Goal: Task Accomplishment & Management: Use online tool/utility

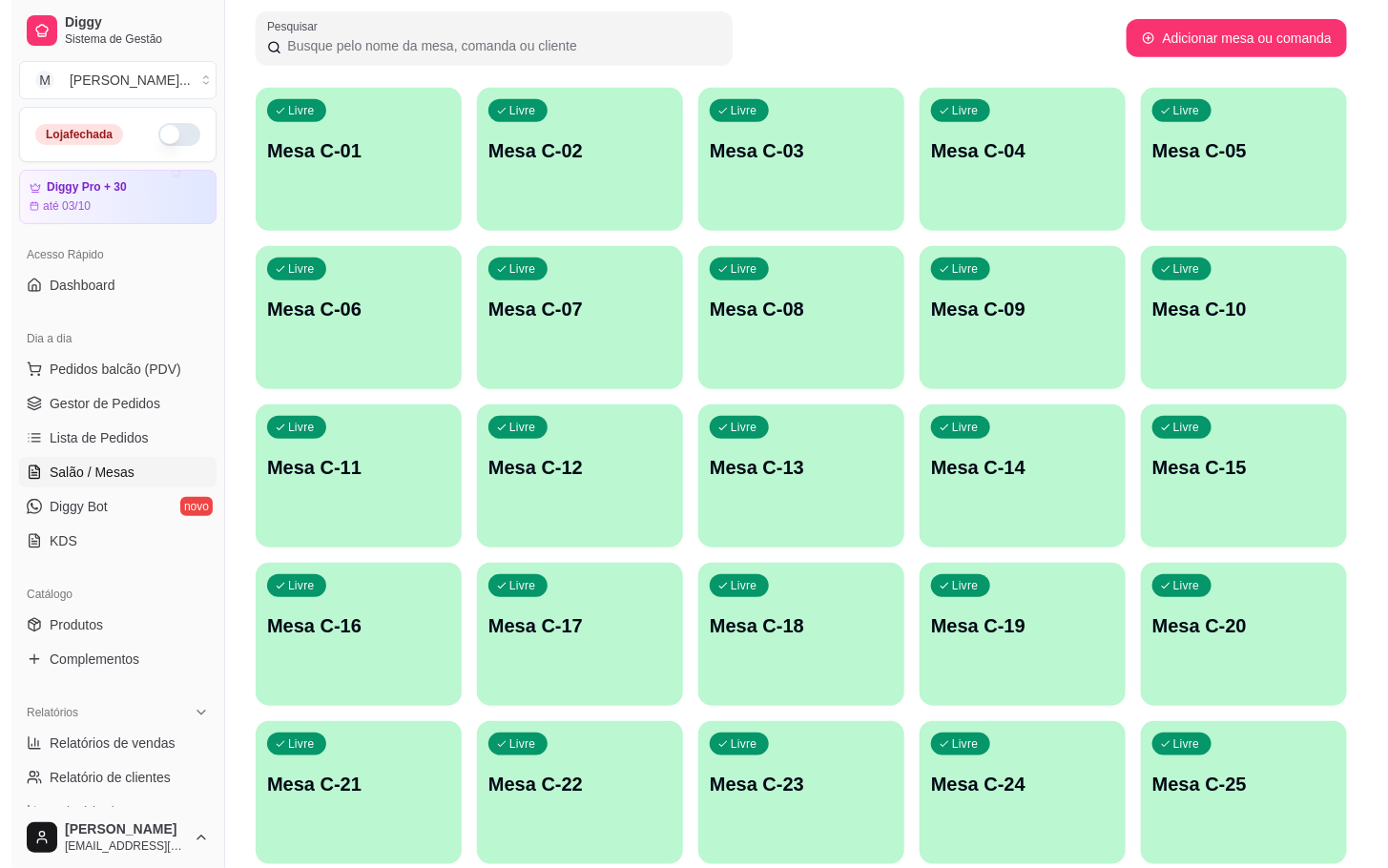
scroll to position [517, 0]
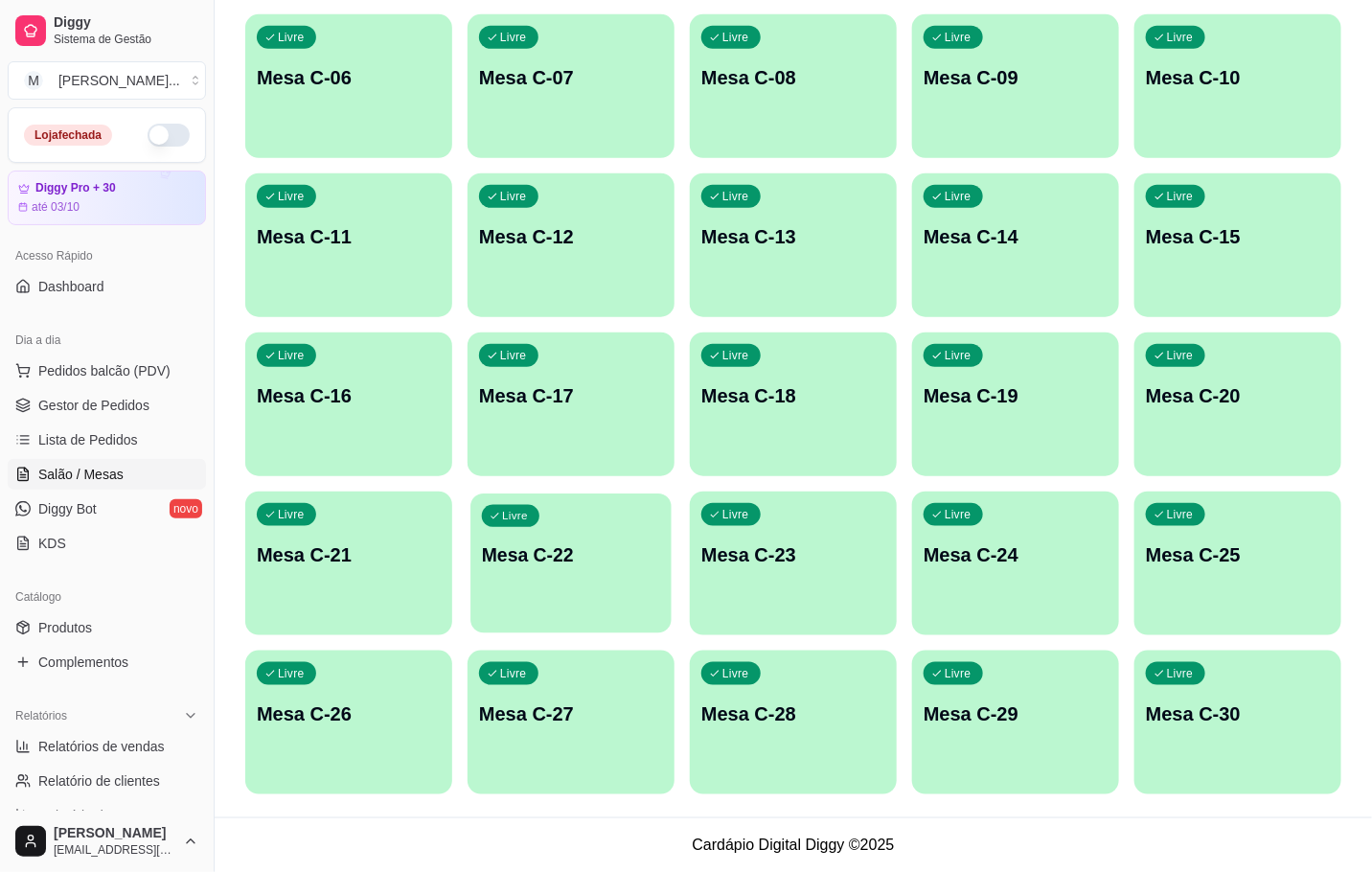
click at [529, 612] on div "button" at bounding box center [571, 621] width 201 height 22
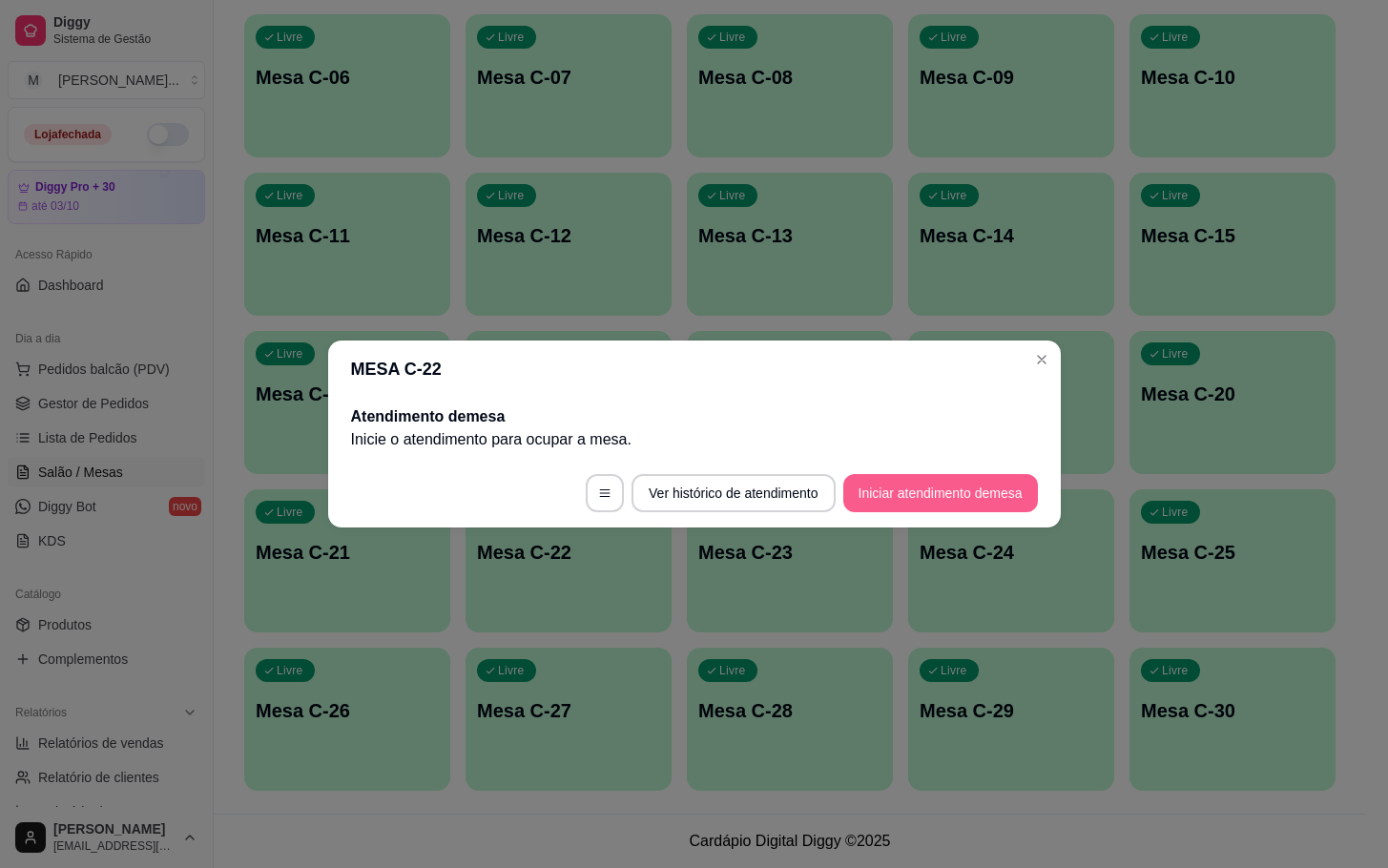
click at [914, 498] on button "Iniciar atendimento de mesa" at bounding box center [940, 492] width 194 height 38
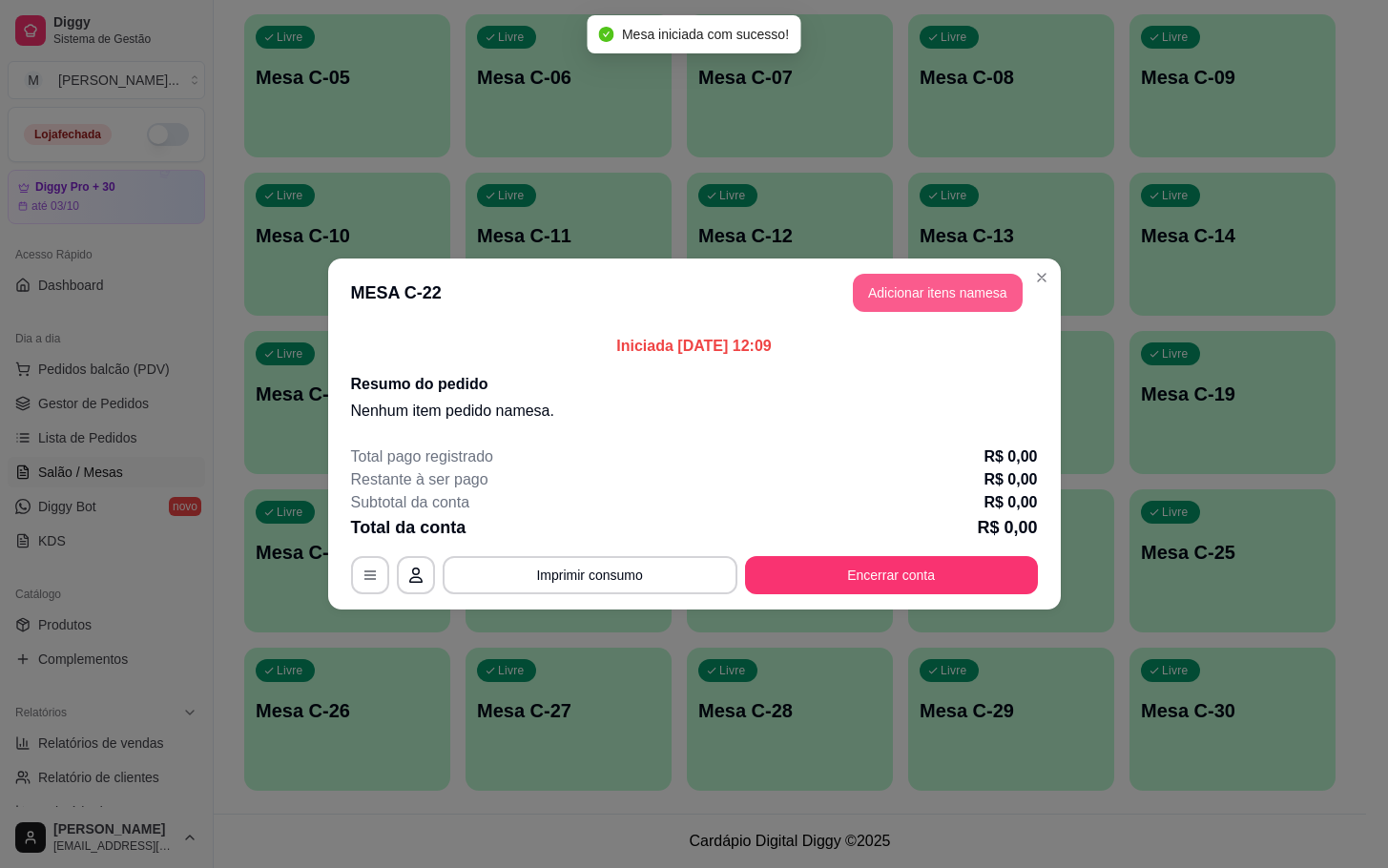
click at [893, 283] on button "Adicionar itens na mesa" at bounding box center [938, 292] width 170 height 38
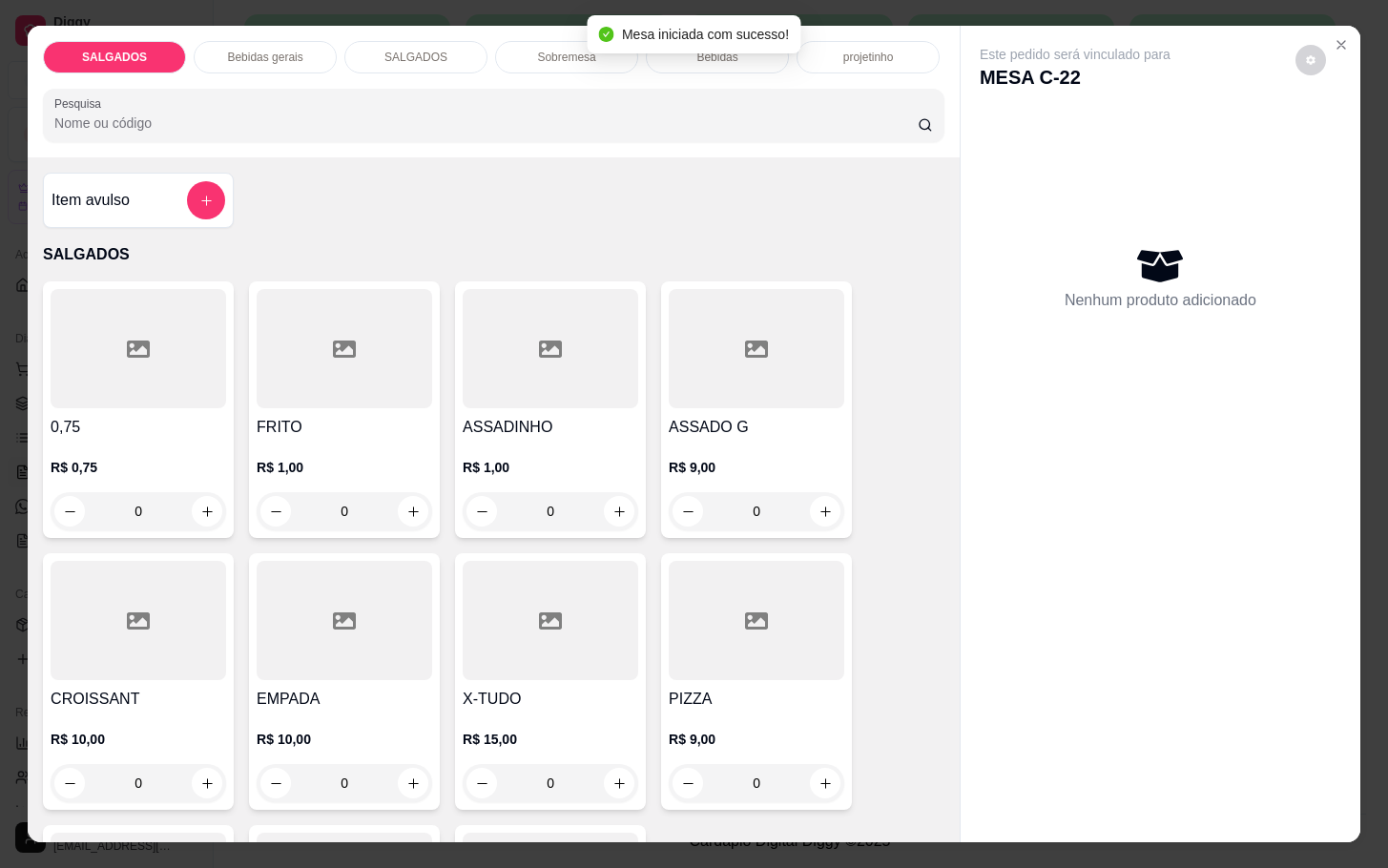
drag, startPoint x: 358, startPoint y: 484, endPoint x: 312, endPoint y: 490, distance: 46.4
click at [312, 492] on input "0" at bounding box center [344, 511] width 106 height 38
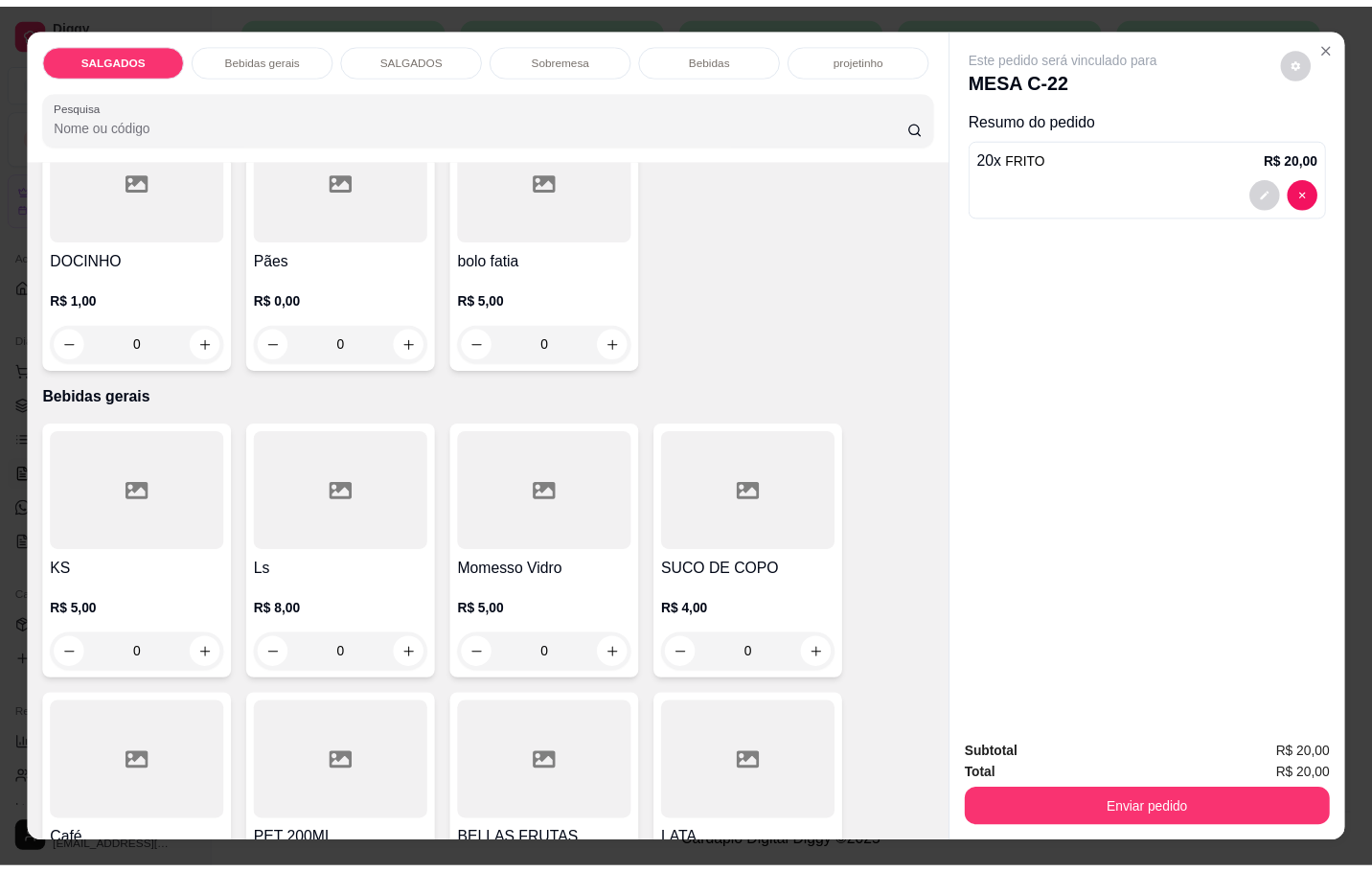
scroll to position [862, 0]
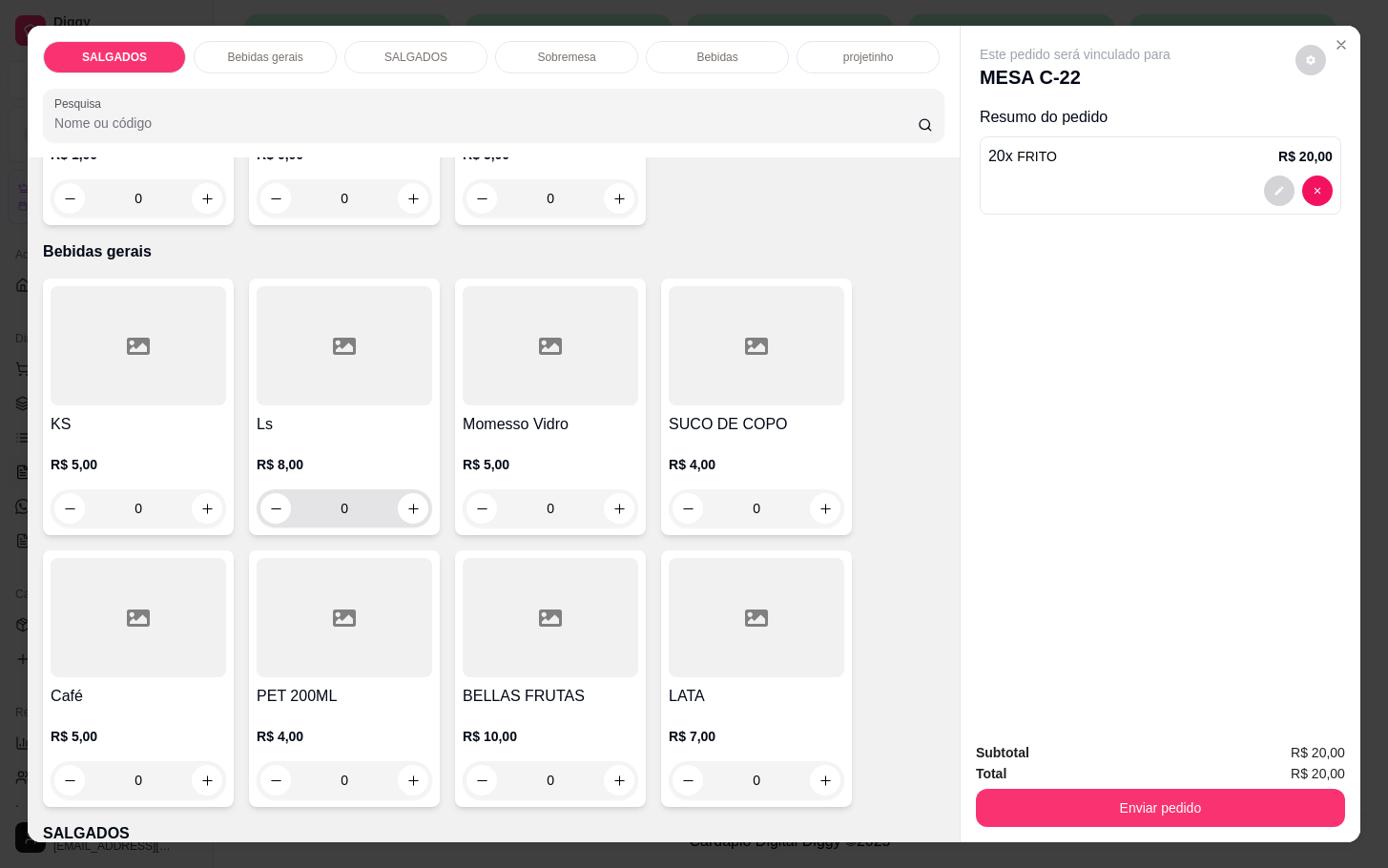
type input "20"
drag, startPoint x: 363, startPoint y: 489, endPoint x: 241, endPoint y: 501, distance: 122.6
click at [249, 501] on div "Ls R$ 8,00 0" at bounding box center [344, 406] width 190 height 257
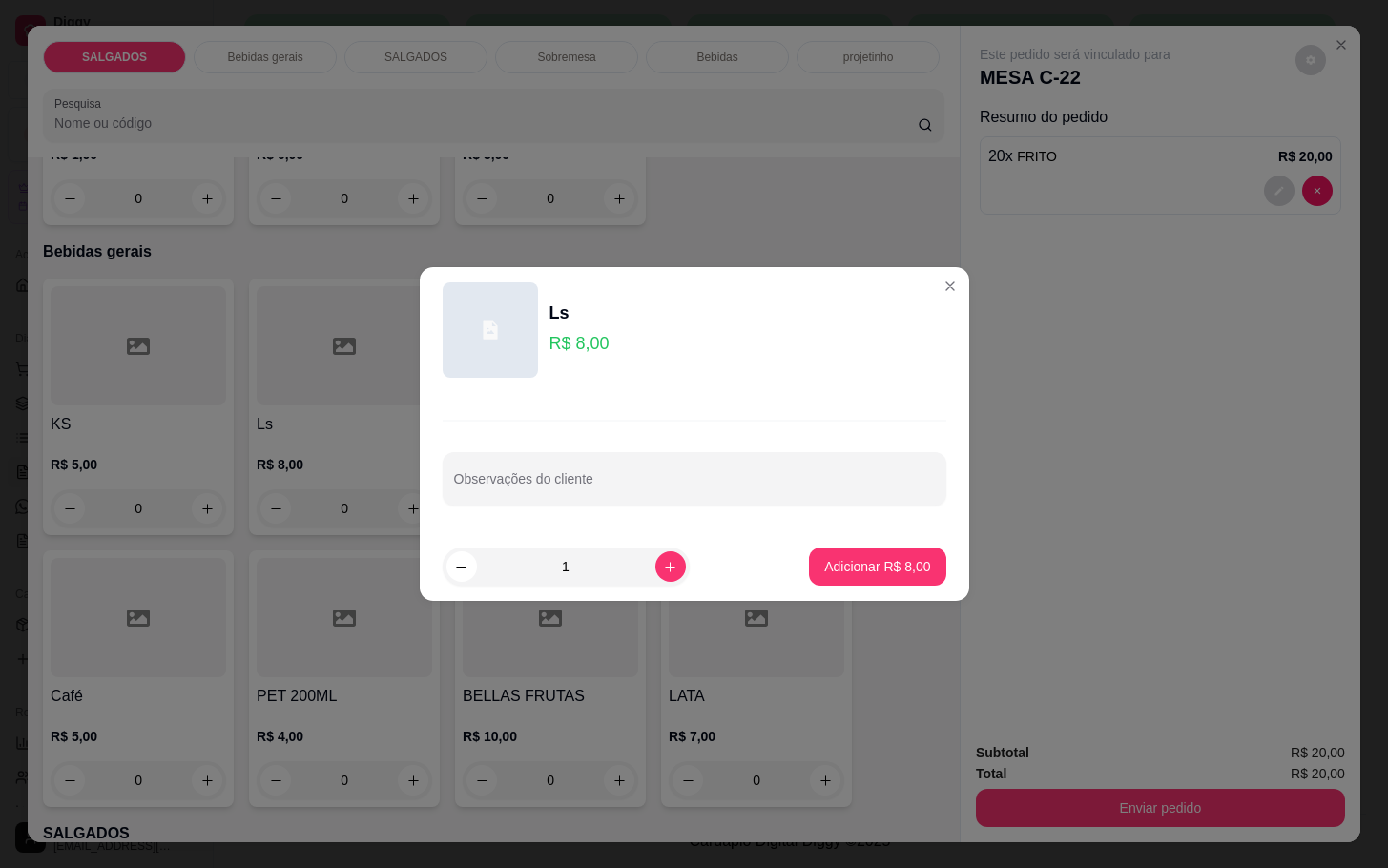
click at [882, 588] on footer "1 Adicionar R$ 8,00" at bounding box center [694, 566] width 550 height 68
click at [890, 585] on button "Adicionar R$ 8,00" at bounding box center [877, 567] width 133 height 37
type input "1"
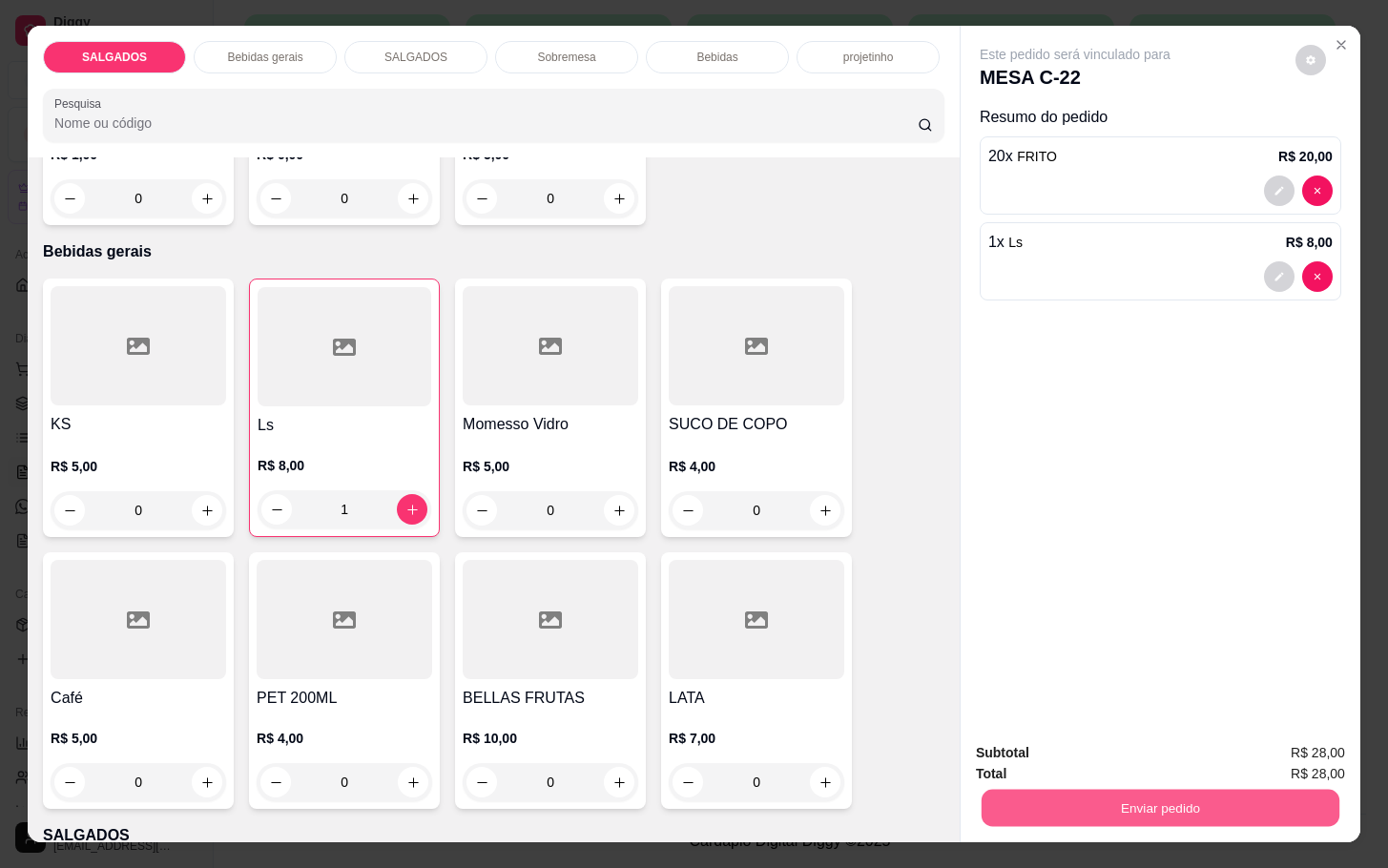
click at [1139, 789] on button "Enviar pedido" at bounding box center [1160, 807] width 358 height 37
click at [1126, 759] on button "Não registrar e enviar pedido" at bounding box center [1094, 750] width 198 height 36
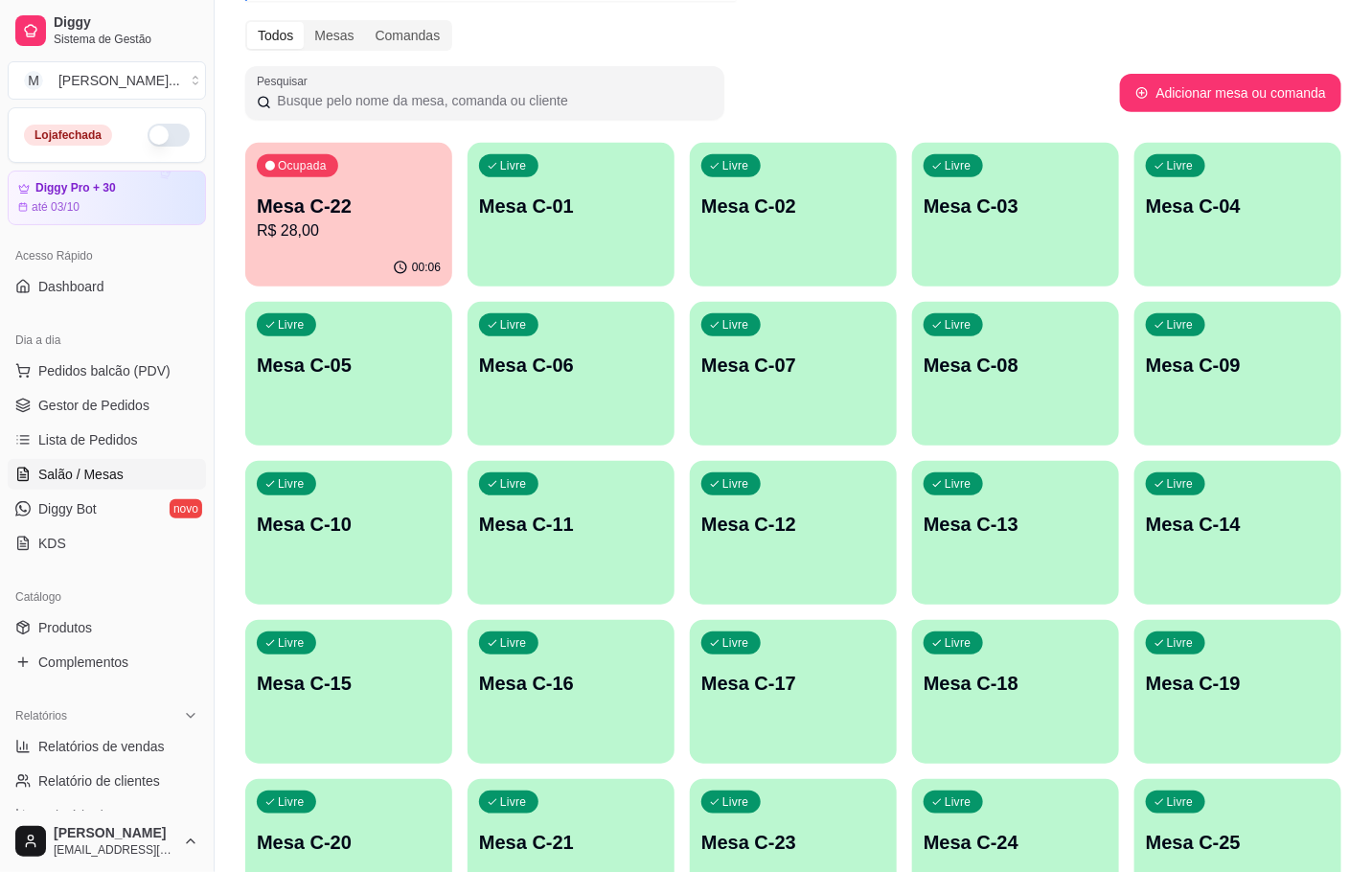
scroll to position [0, 0]
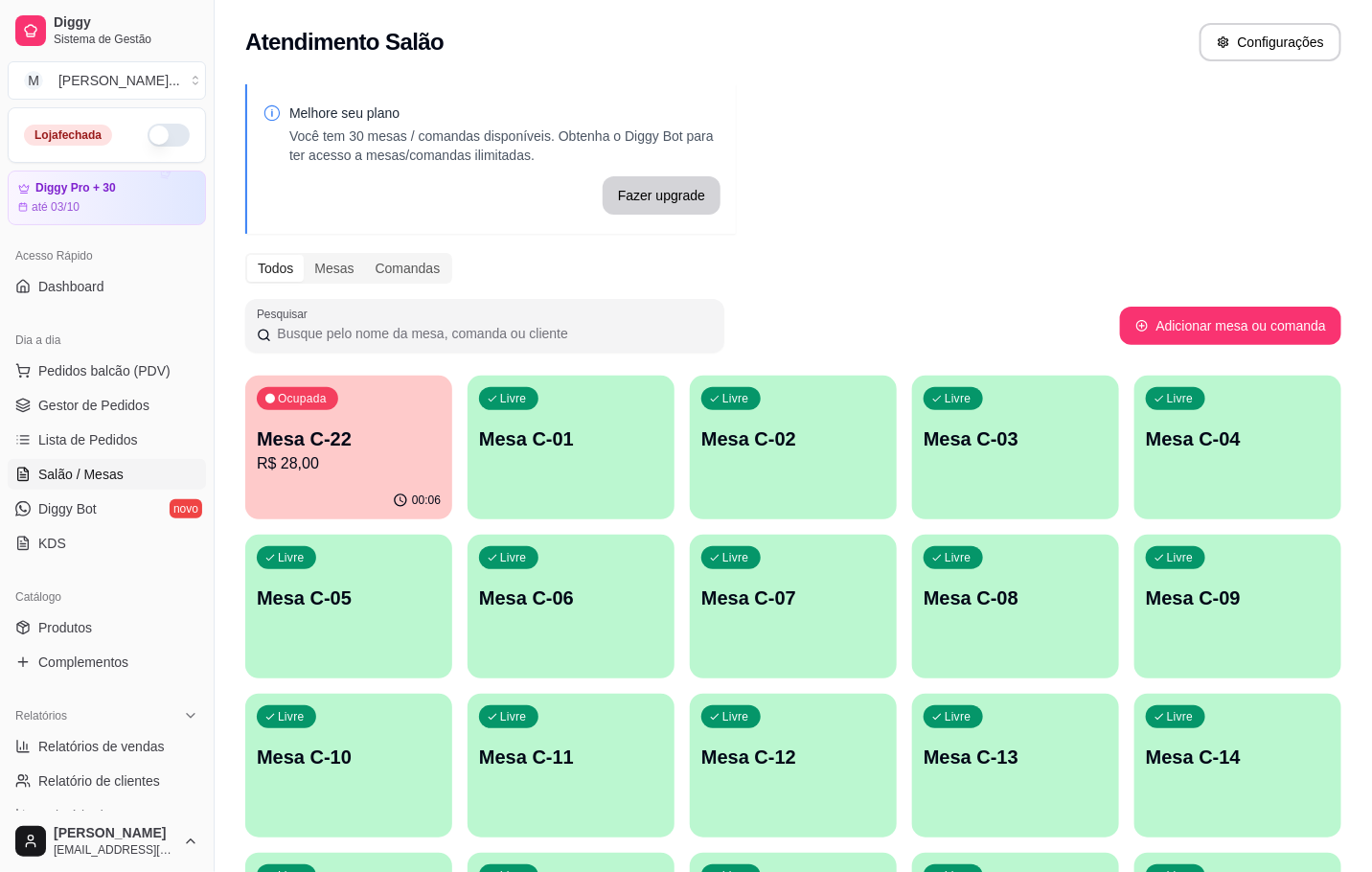
click at [411, 484] on div "00:06" at bounding box center [348, 500] width 207 height 37
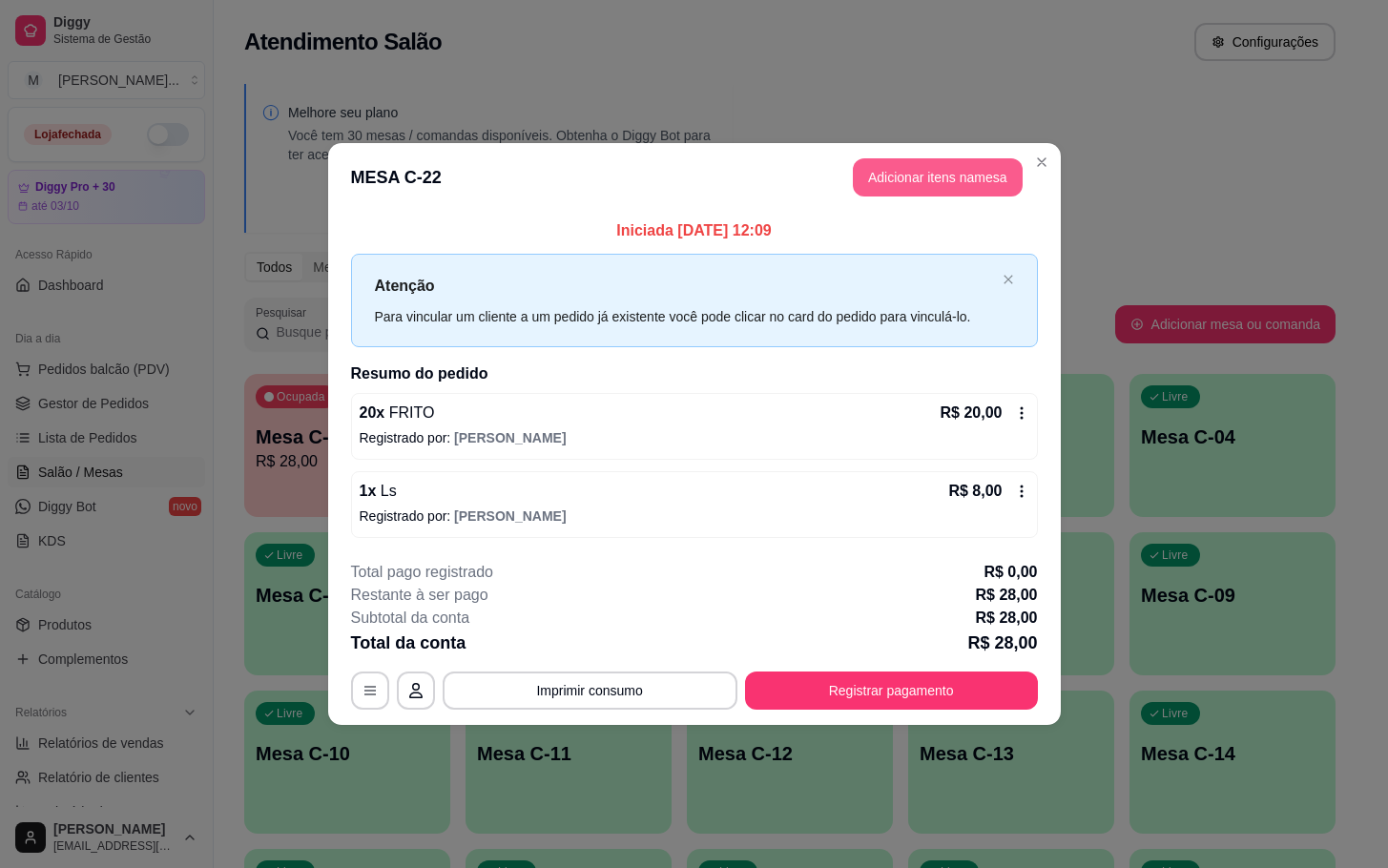
click at [939, 176] on button "Adicionar itens na mesa" at bounding box center [938, 177] width 170 height 38
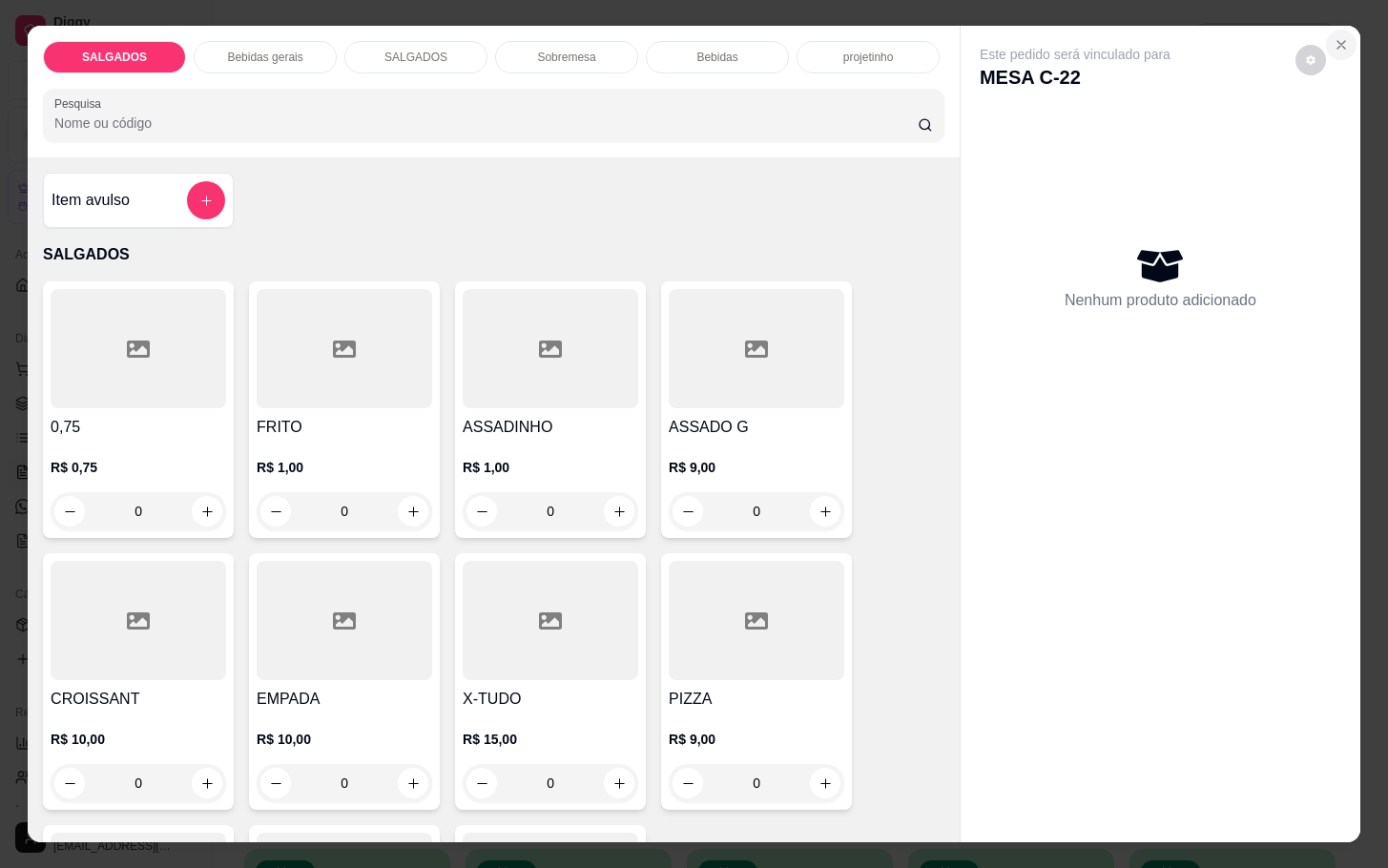
click at [1333, 37] on icon "Close" at bounding box center [1341, 45] width 16 height 16
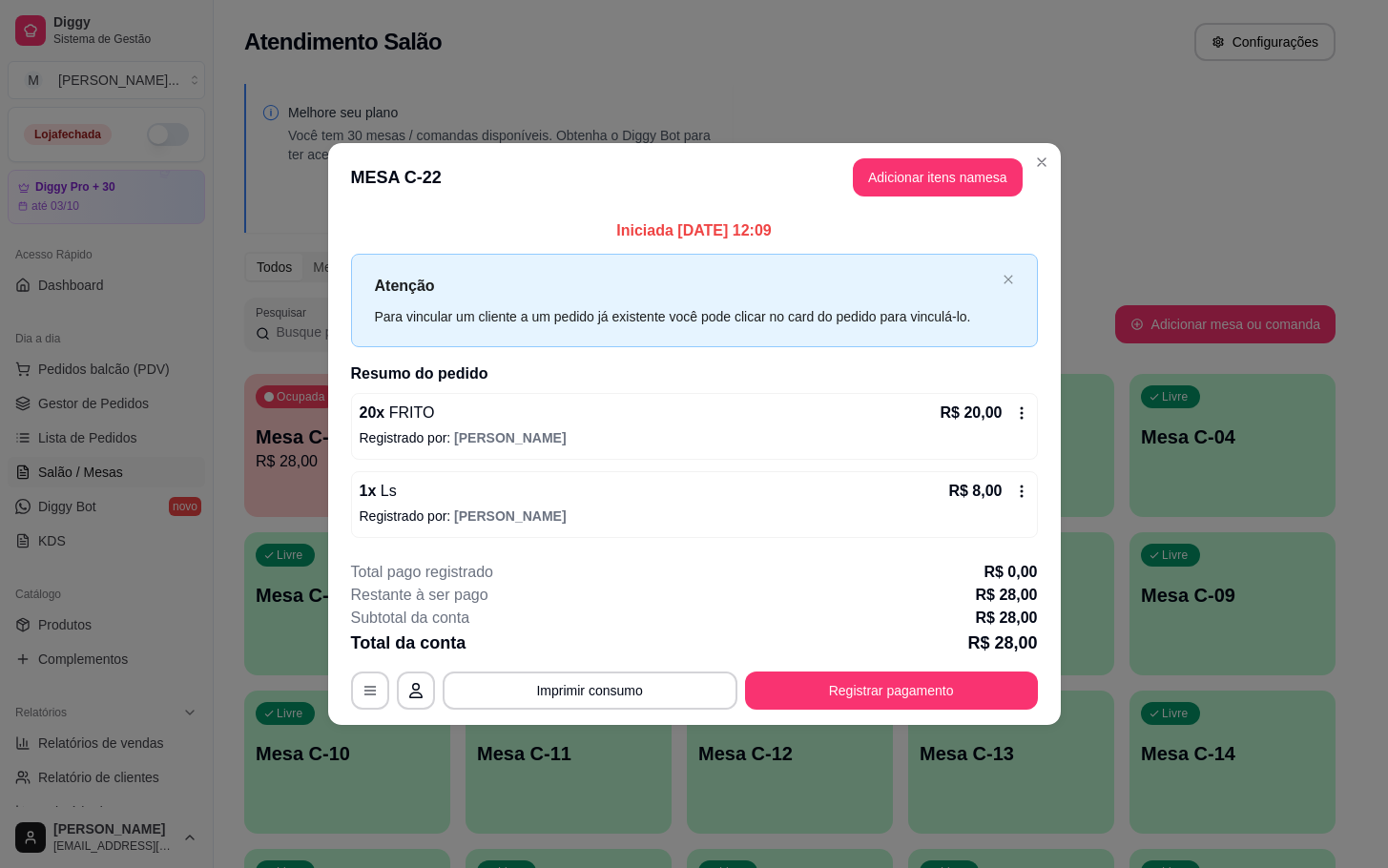
click at [868, 690] on button "Registrar pagamento" at bounding box center [892, 690] width 293 height 38
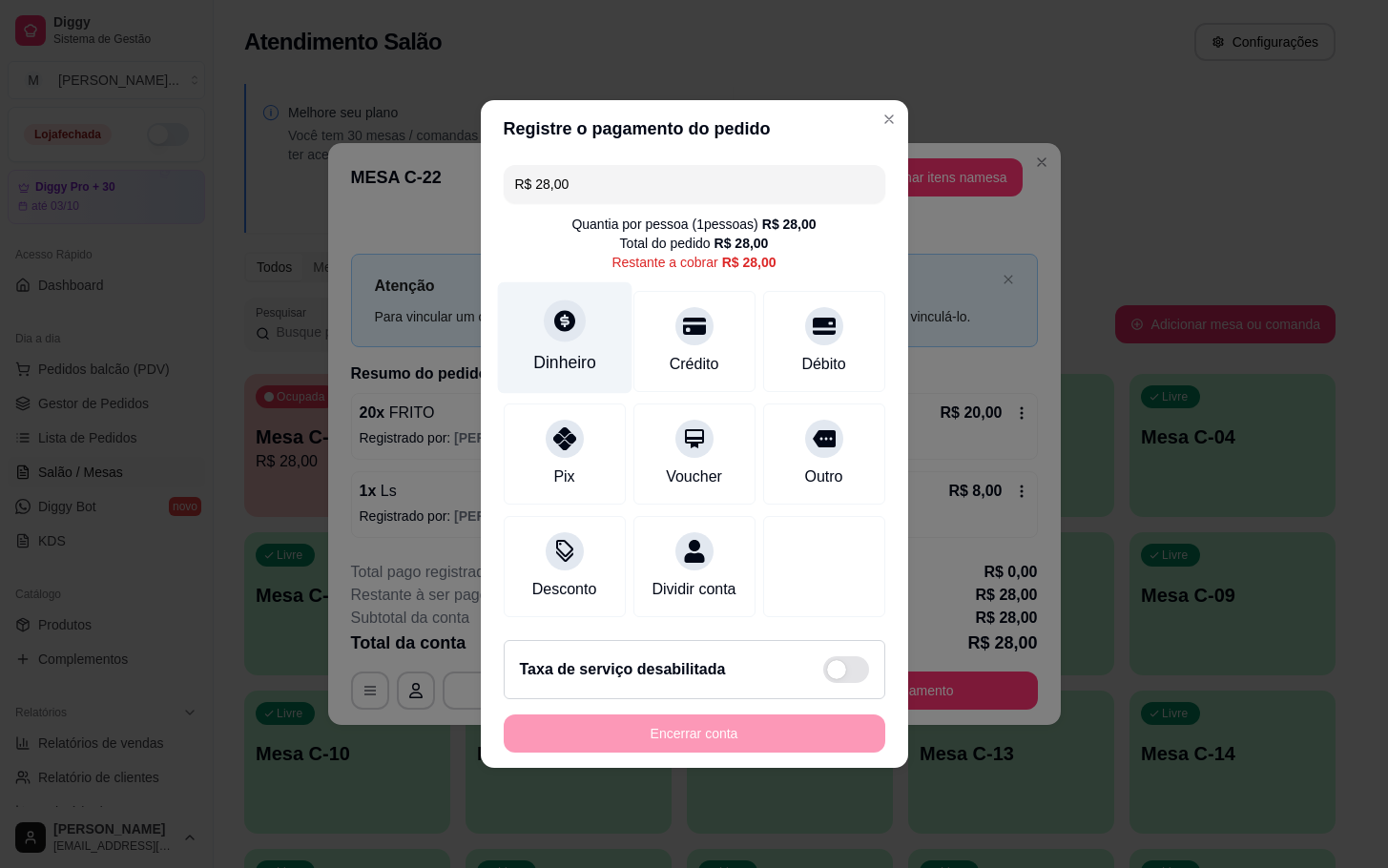
click at [526, 333] on div "Dinheiro" at bounding box center [565, 338] width 135 height 111
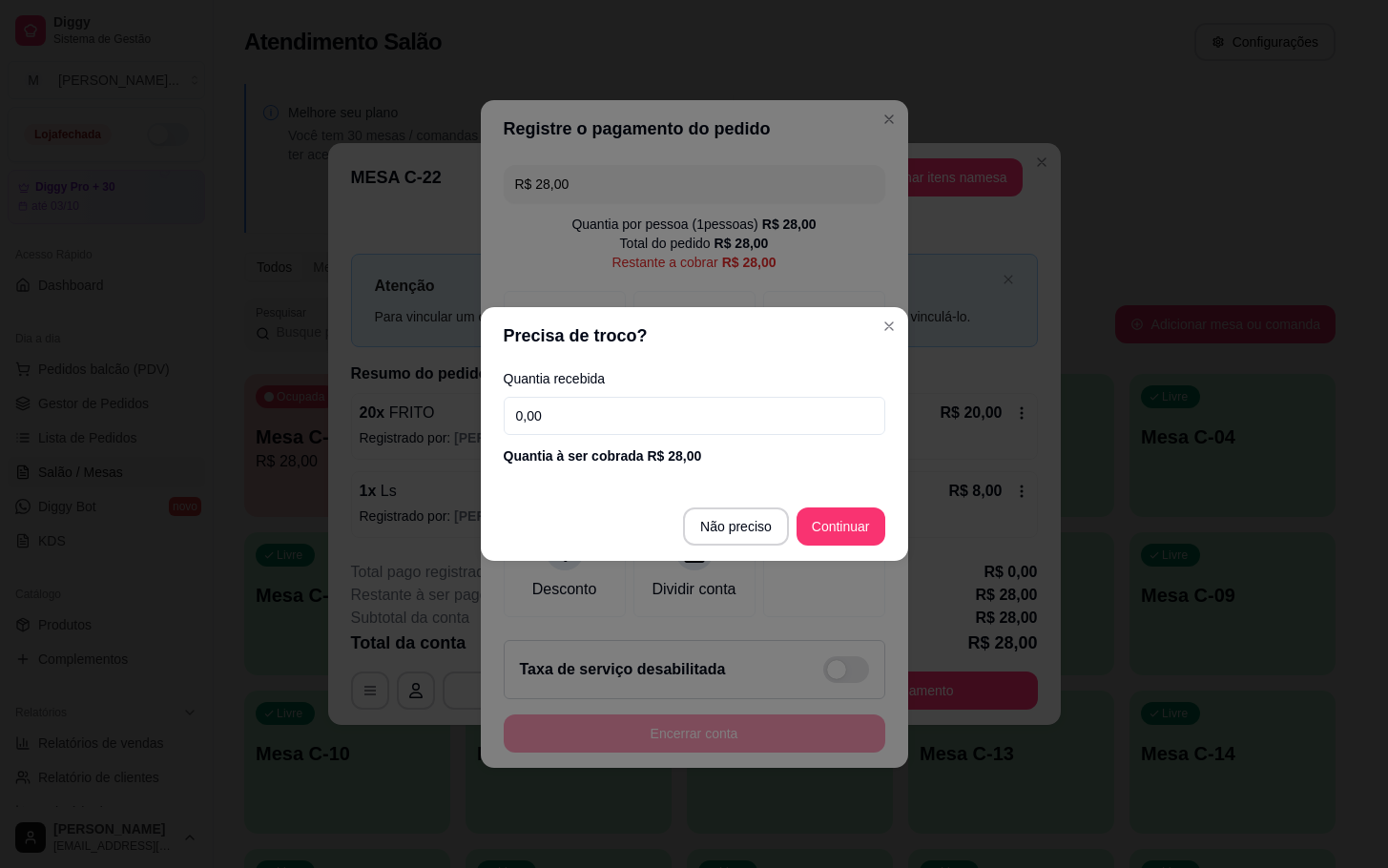
click at [764, 410] on input "0,00" at bounding box center [694, 415] width 382 height 38
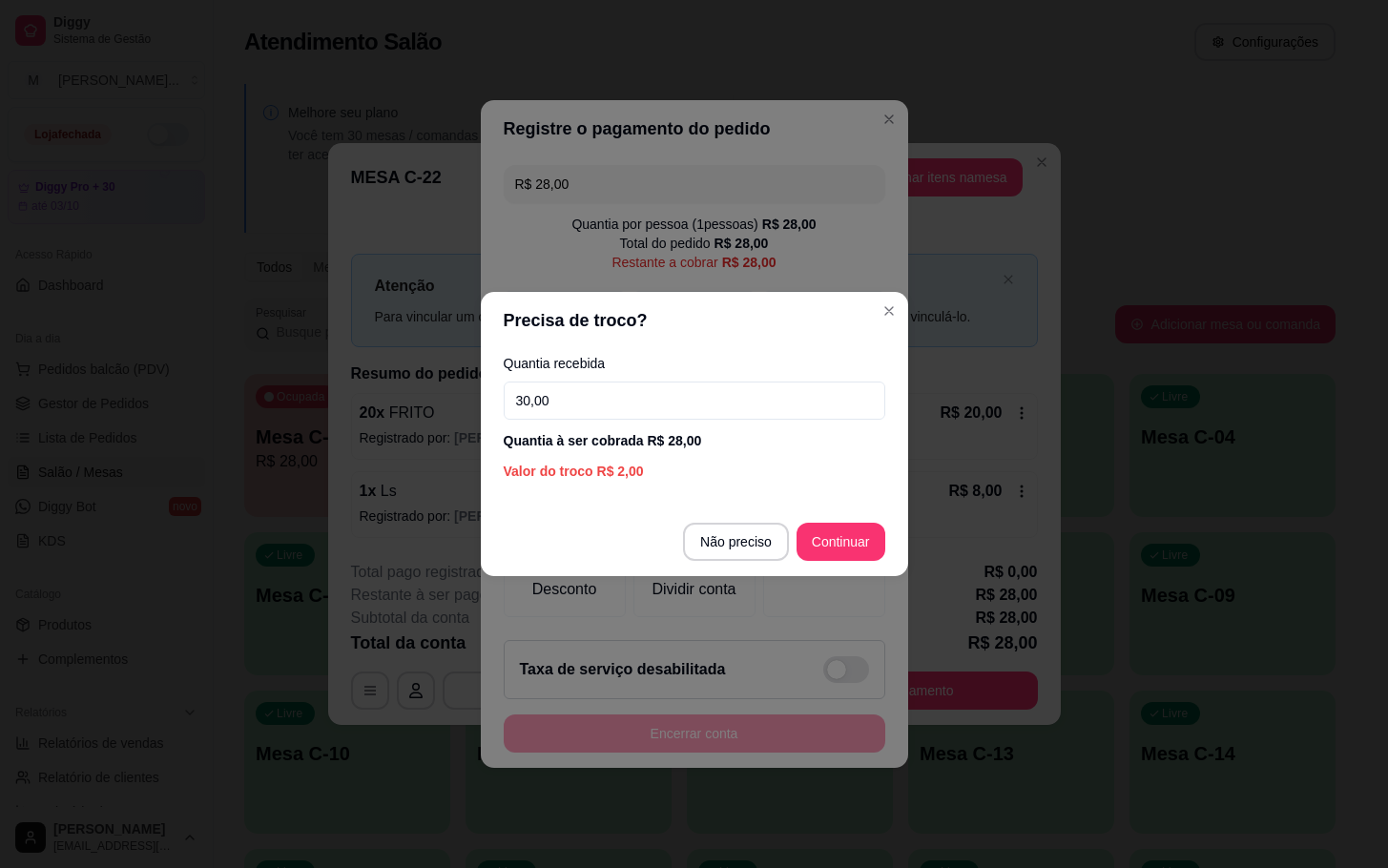
type input "30,00"
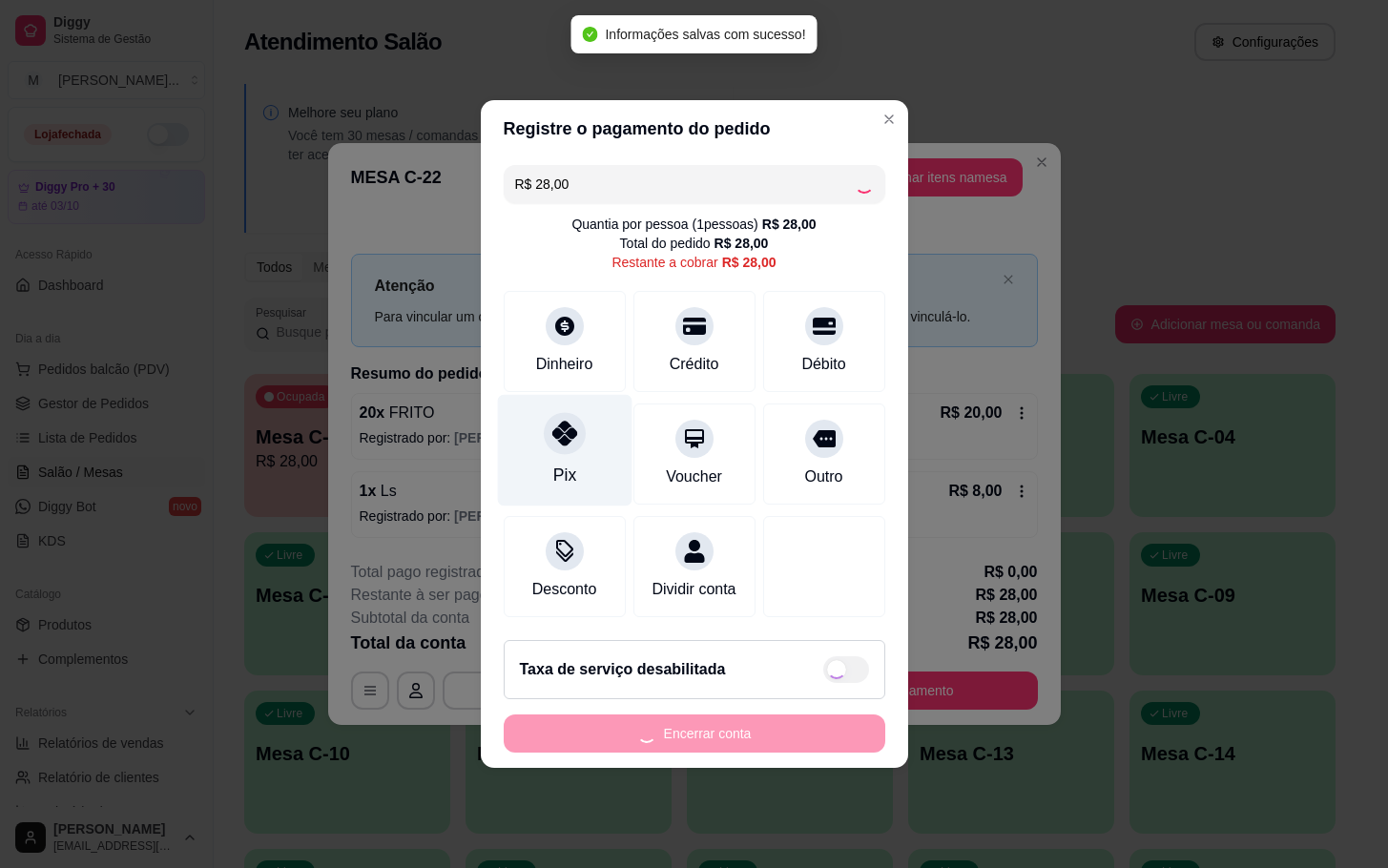
type input "R$ 0,00"
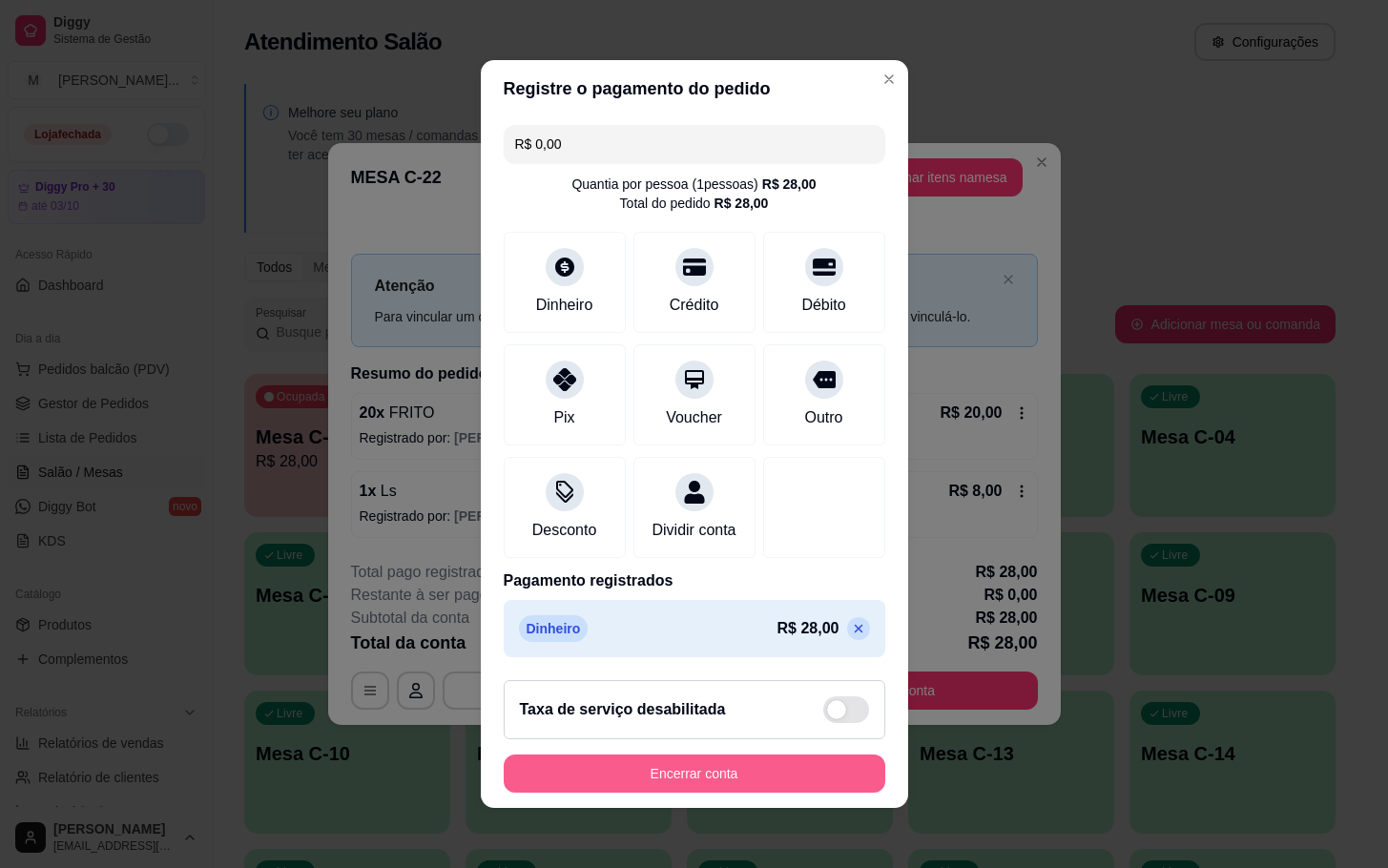
click at [699, 787] on button "Encerrar conta" at bounding box center [694, 773] width 382 height 38
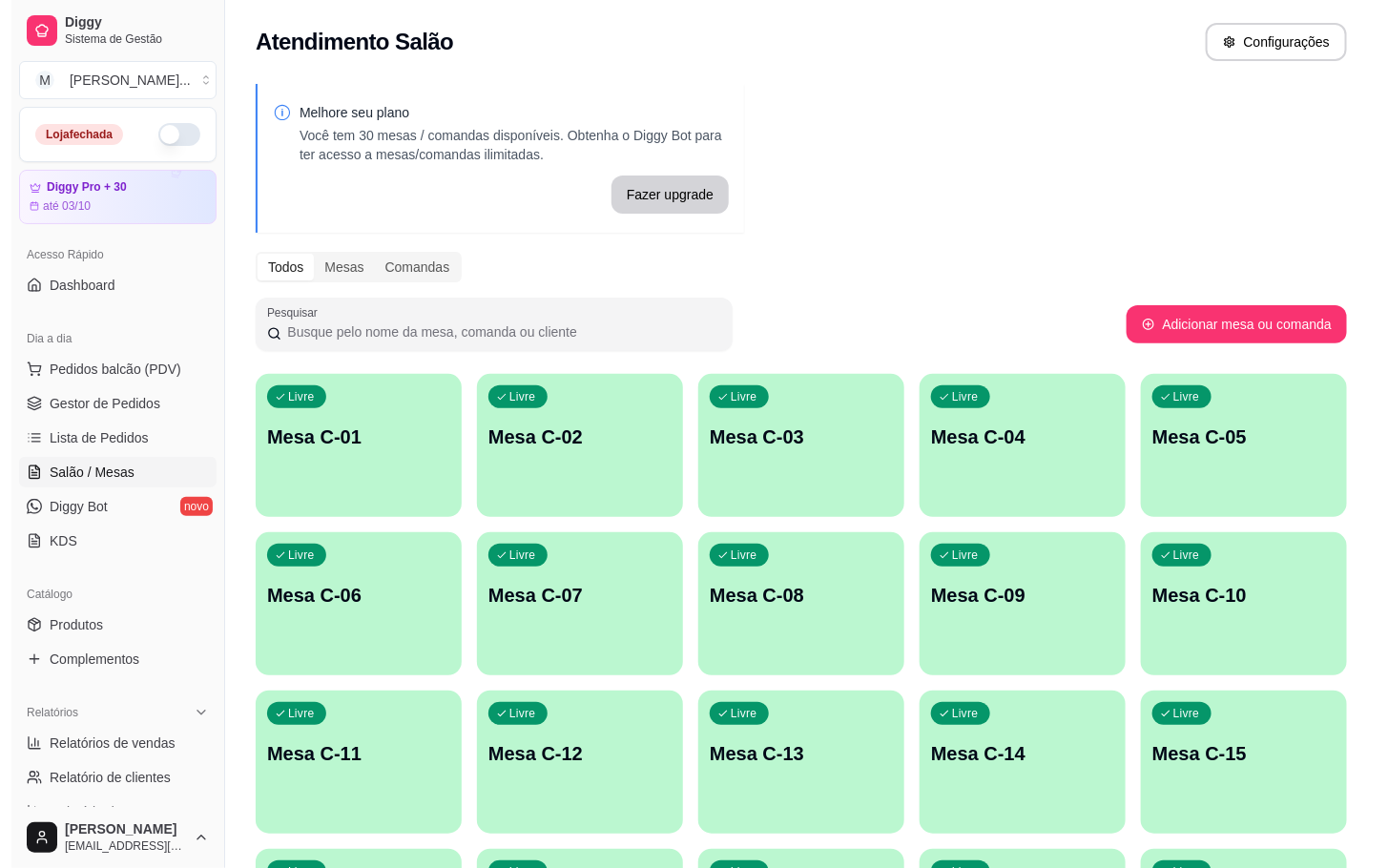
scroll to position [286, 0]
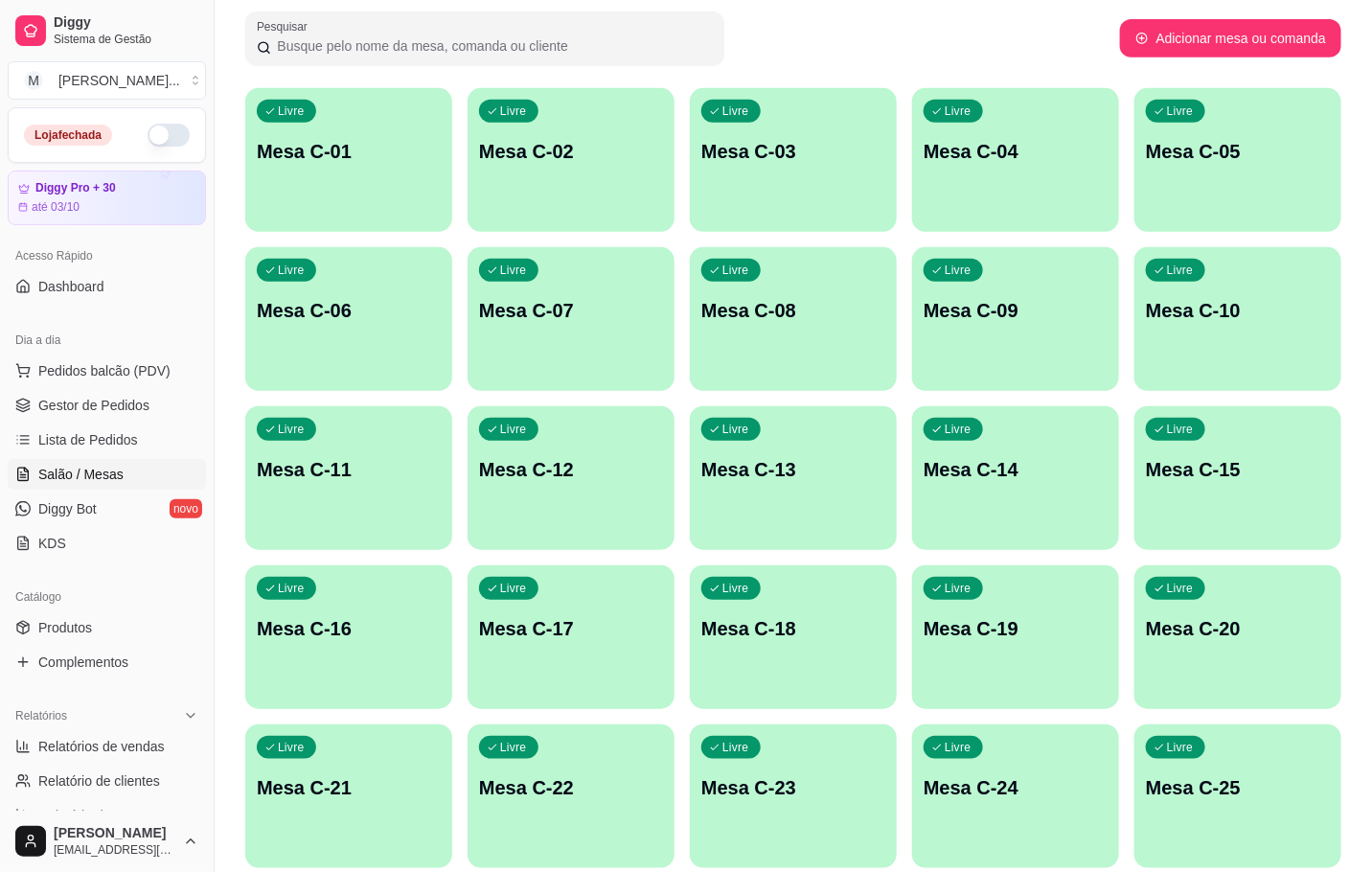
click at [627, 475] on p "Mesa C-12" at bounding box center [571, 469] width 184 height 26
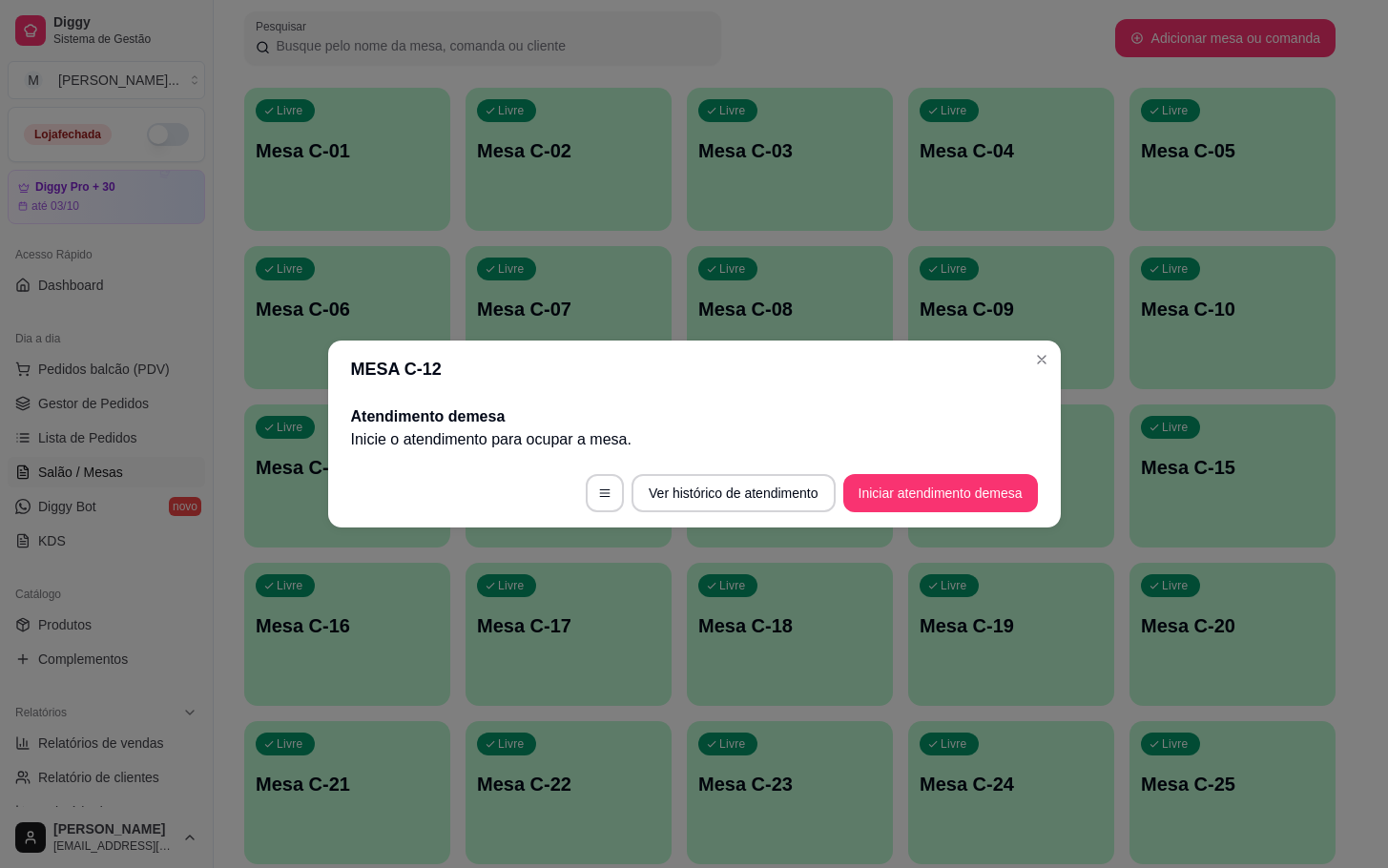
click at [979, 513] on footer "Ver histórico de atendimento Iniciar atendimento de mesa" at bounding box center [694, 493] width 733 height 68
drag, startPoint x: 979, startPoint y: 513, endPoint x: 980, endPoint y: 475, distance: 38.0
click at [982, 513] on footer "Ver histórico de atendimento Iniciar atendimento de mesa" at bounding box center [694, 493] width 733 height 68
click at [980, 475] on button "Iniciar atendimento de mesa" at bounding box center [940, 493] width 189 height 37
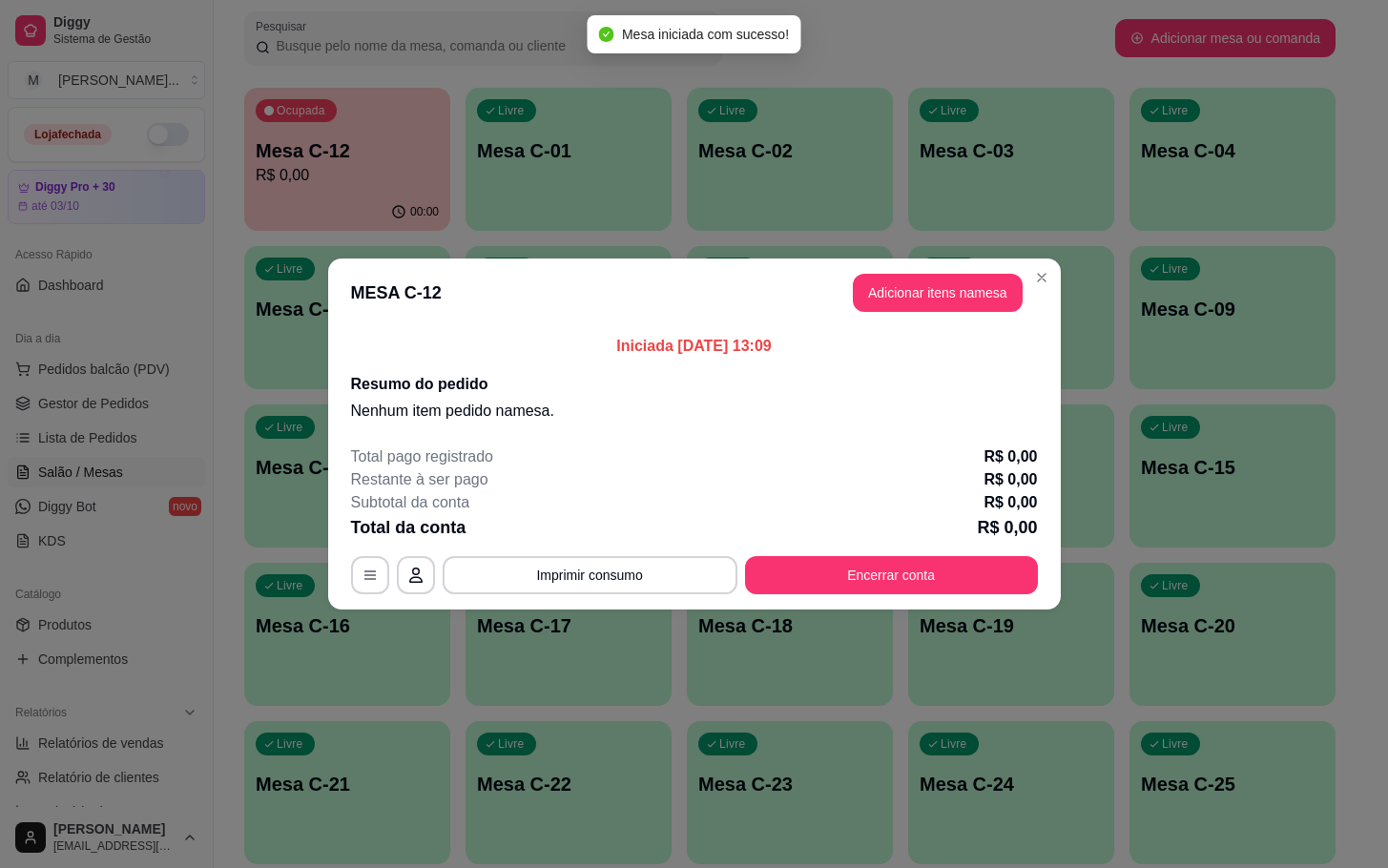
click at [956, 324] on header "MESA C-12 Adicionar itens na mesa" at bounding box center [694, 293] width 733 height 68
click at [951, 302] on button "Adicionar itens na mesa" at bounding box center [938, 292] width 170 height 38
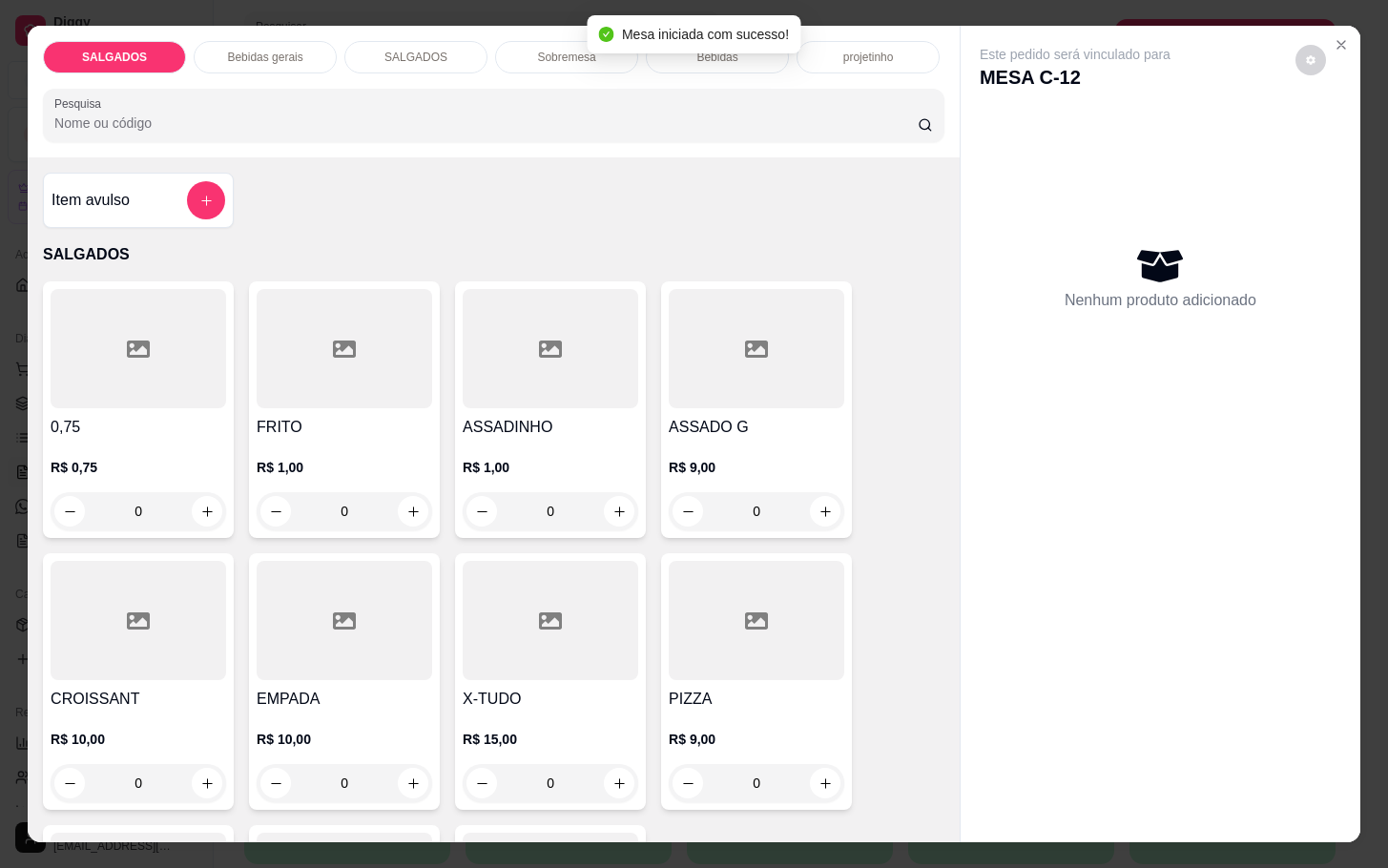
click at [765, 619] on div at bounding box center [757, 620] width 176 height 119
click at [856, 557] on p "Adicionar R$ 9,00" at bounding box center [877, 566] width 106 height 20
type input "1"
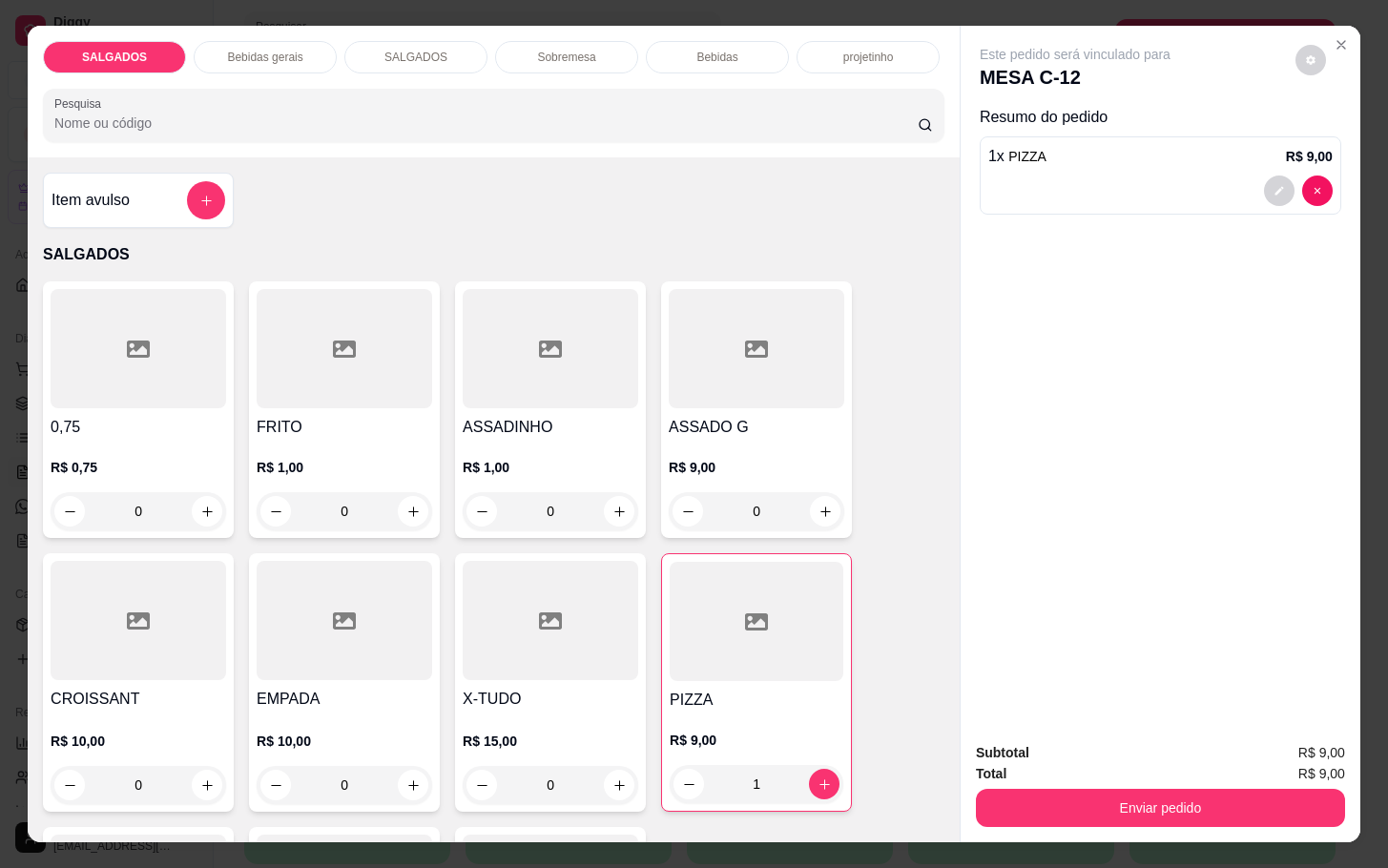
click at [286, 338] on div at bounding box center [345, 349] width 176 height 119
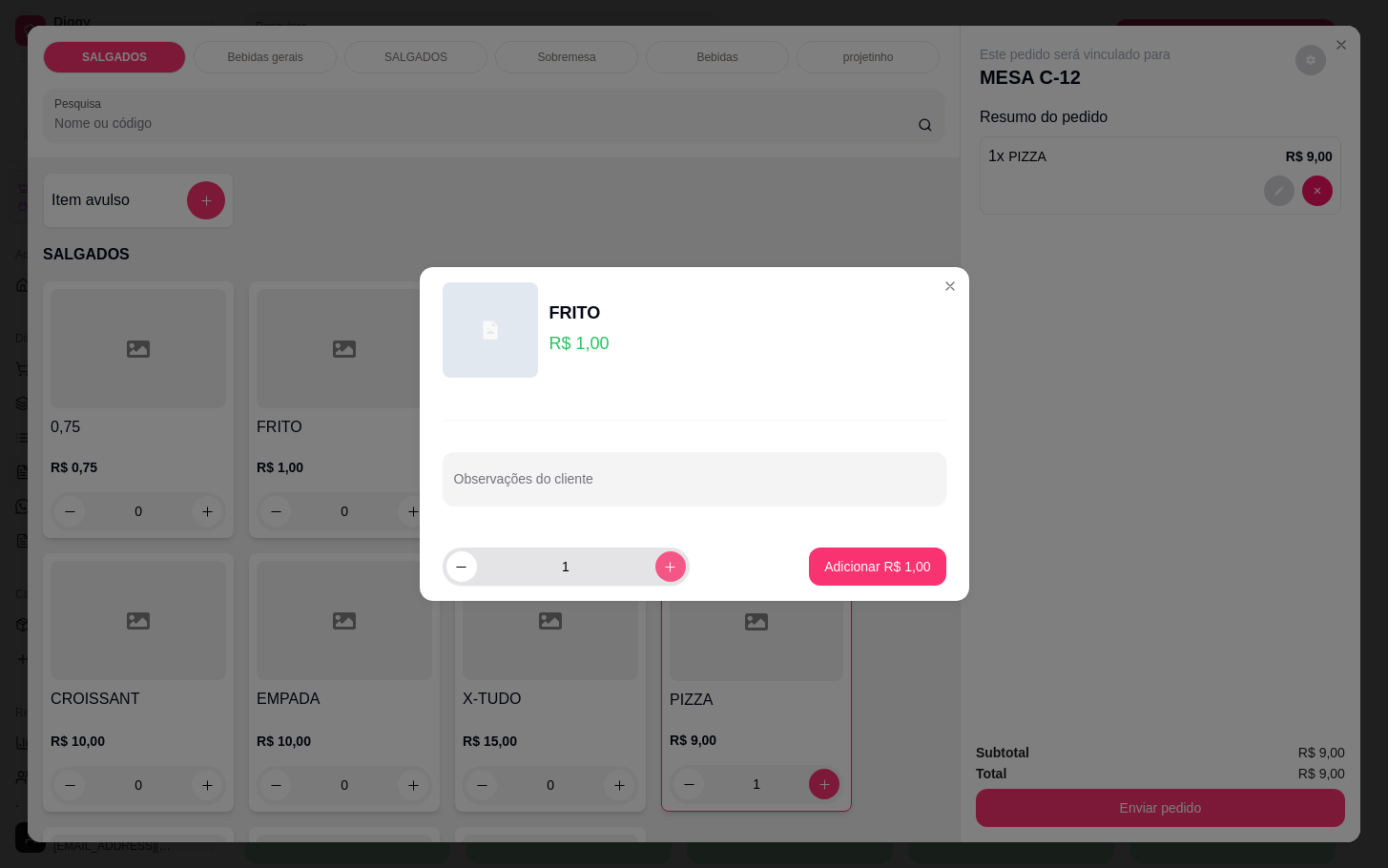
click at [655, 573] on button "increase-product-quantity" at bounding box center [670, 566] width 30 height 30
click at [663, 573] on icon "increase-product-quantity" at bounding box center [670, 566] width 15 height 15
type input "4"
click at [856, 593] on footer "4 Adicionar R$ 4,00" at bounding box center [694, 566] width 550 height 68
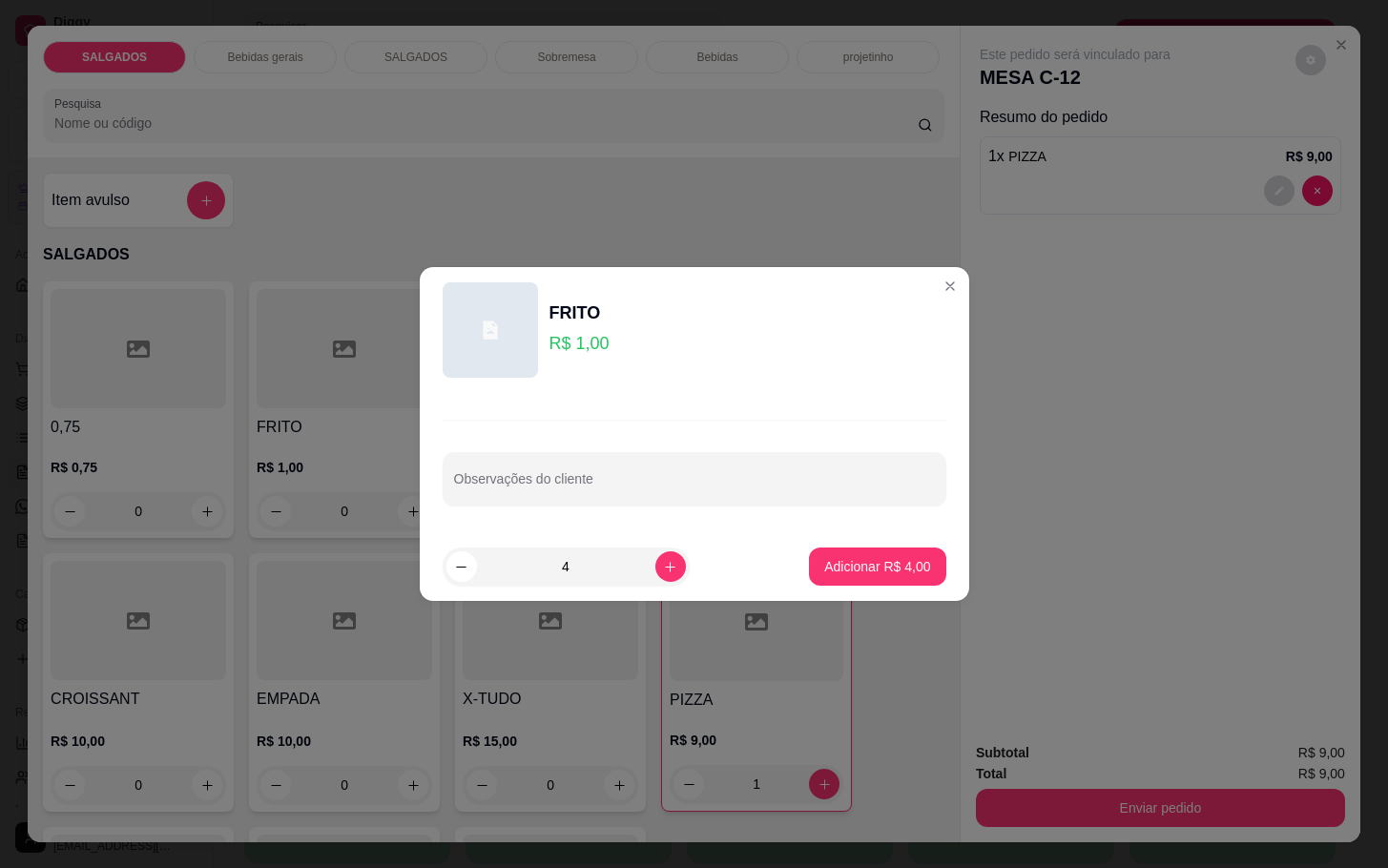
click at [857, 587] on footer "4 Adicionar R$ 4,00" at bounding box center [694, 566] width 550 height 68
click at [841, 564] on p "Adicionar R$ 4,00" at bounding box center [877, 566] width 105 height 20
type input "4"
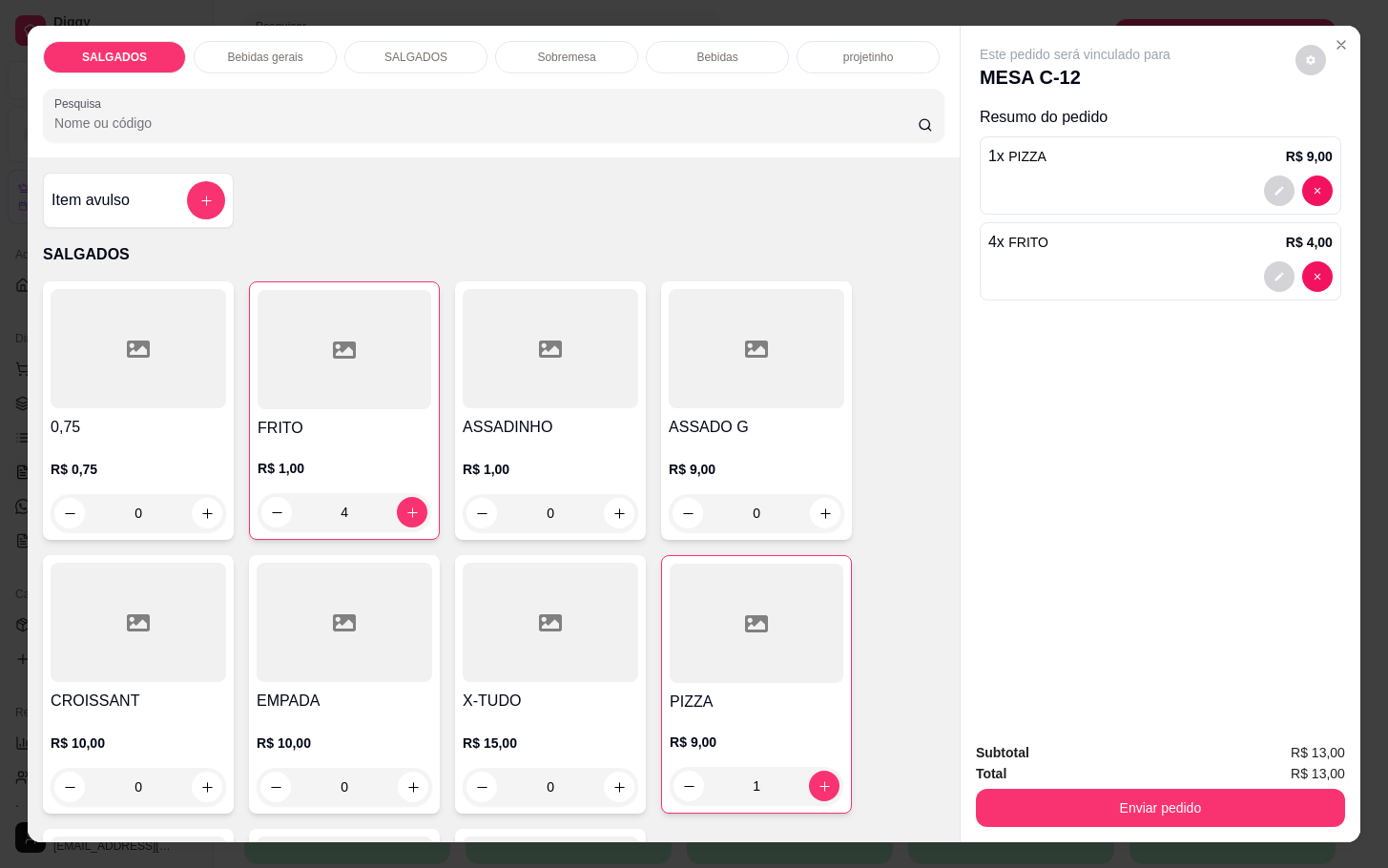
click at [259, 61] on div "Bebidas gerais" at bounding box center [265, 57] width 144 height 32
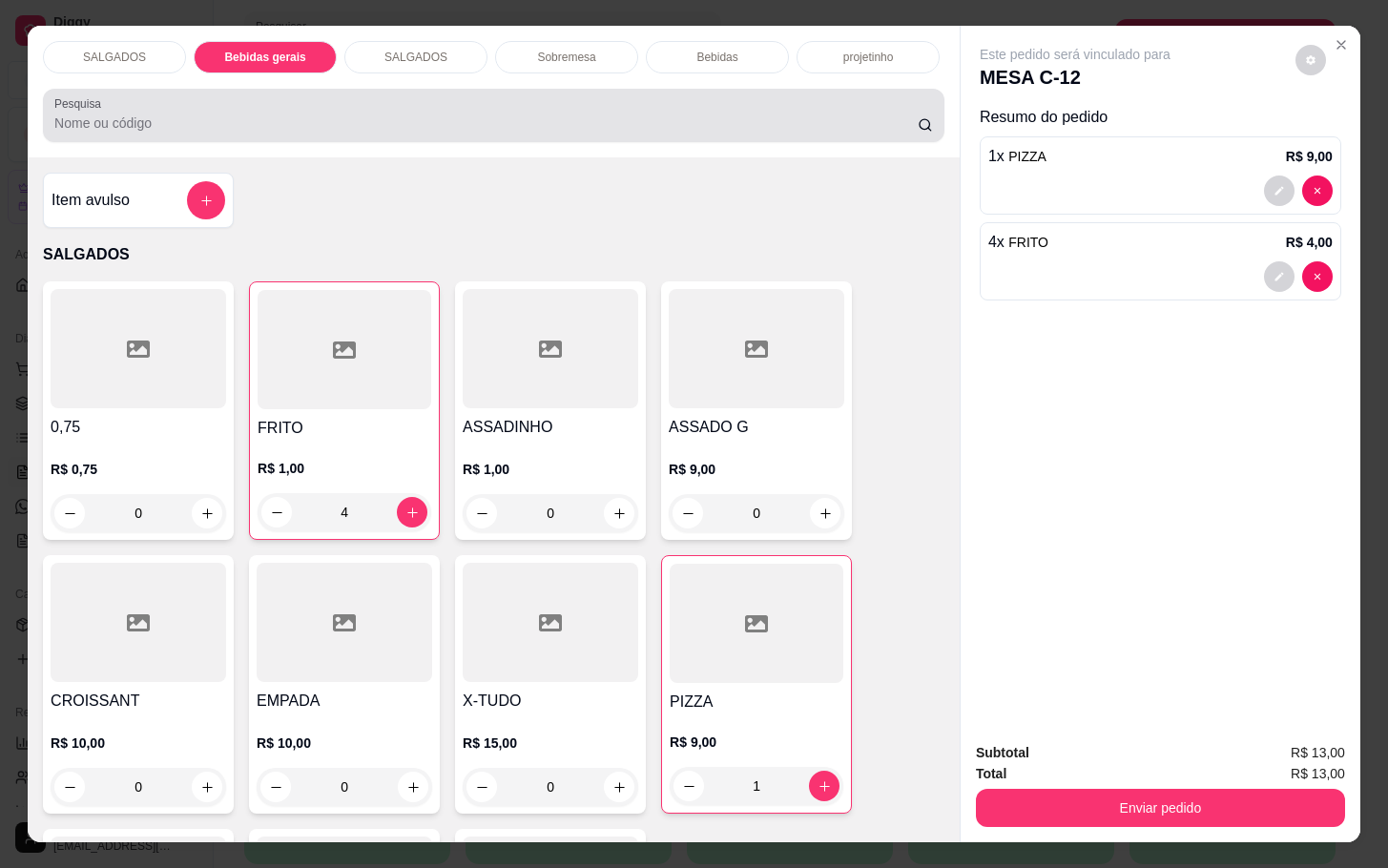
scroll to position [46, 0]
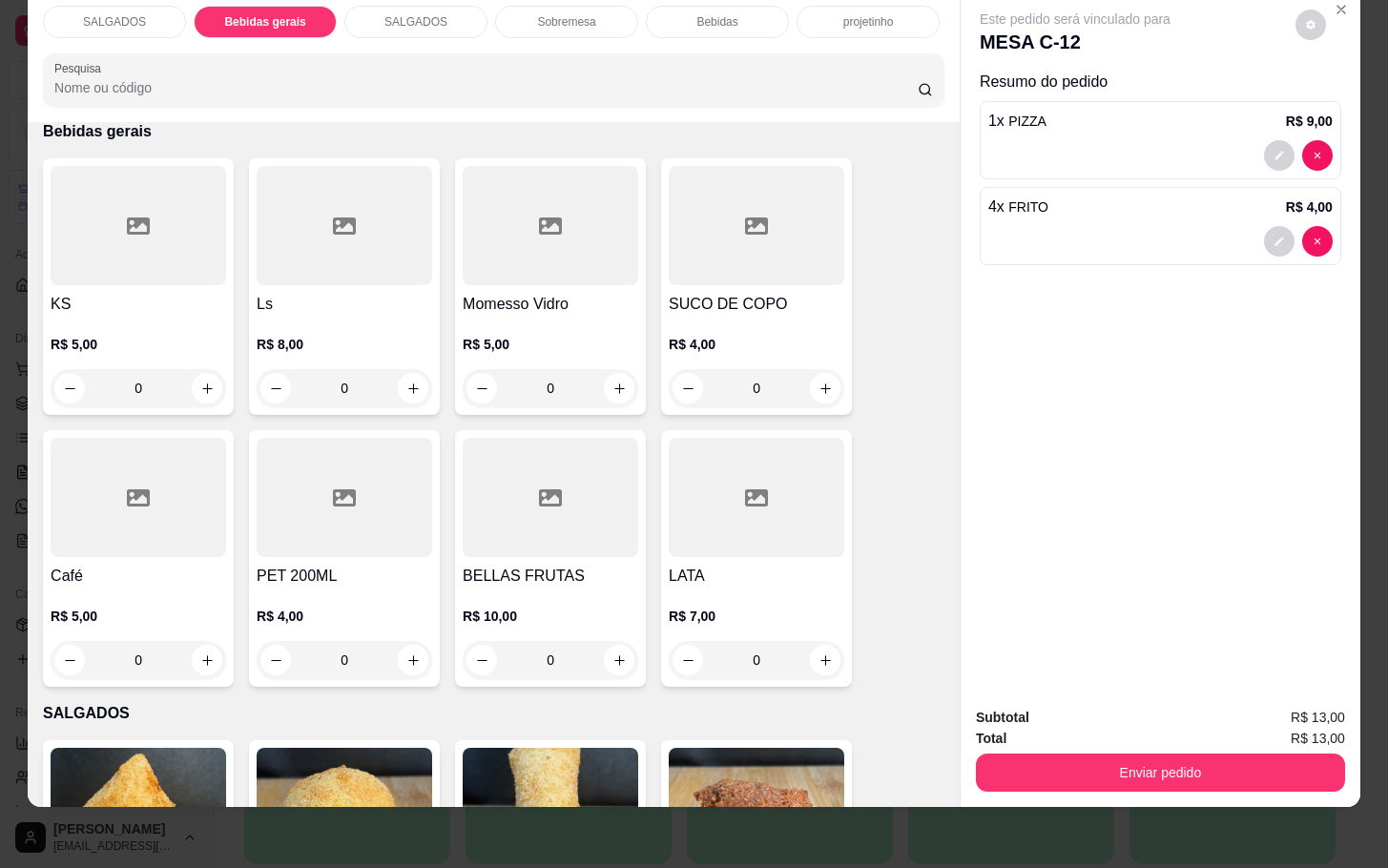
click at [200, 191] on div at bounding box center [139, 226] width 176 height 119
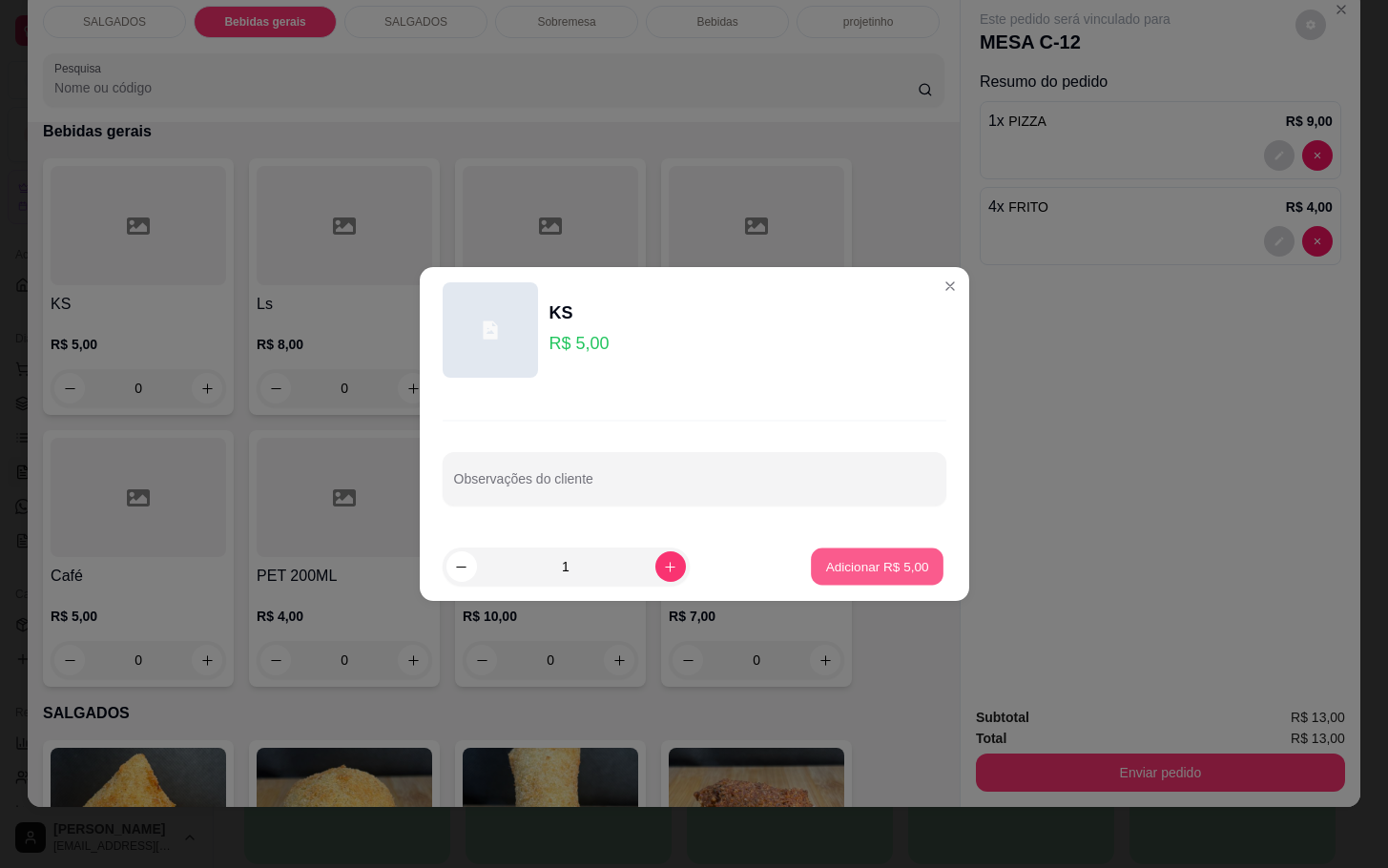
click at [811, 570] on button "Adicionar R$ 5,00" at bounding box center [877, 567] width 133 height 37
type input "1"
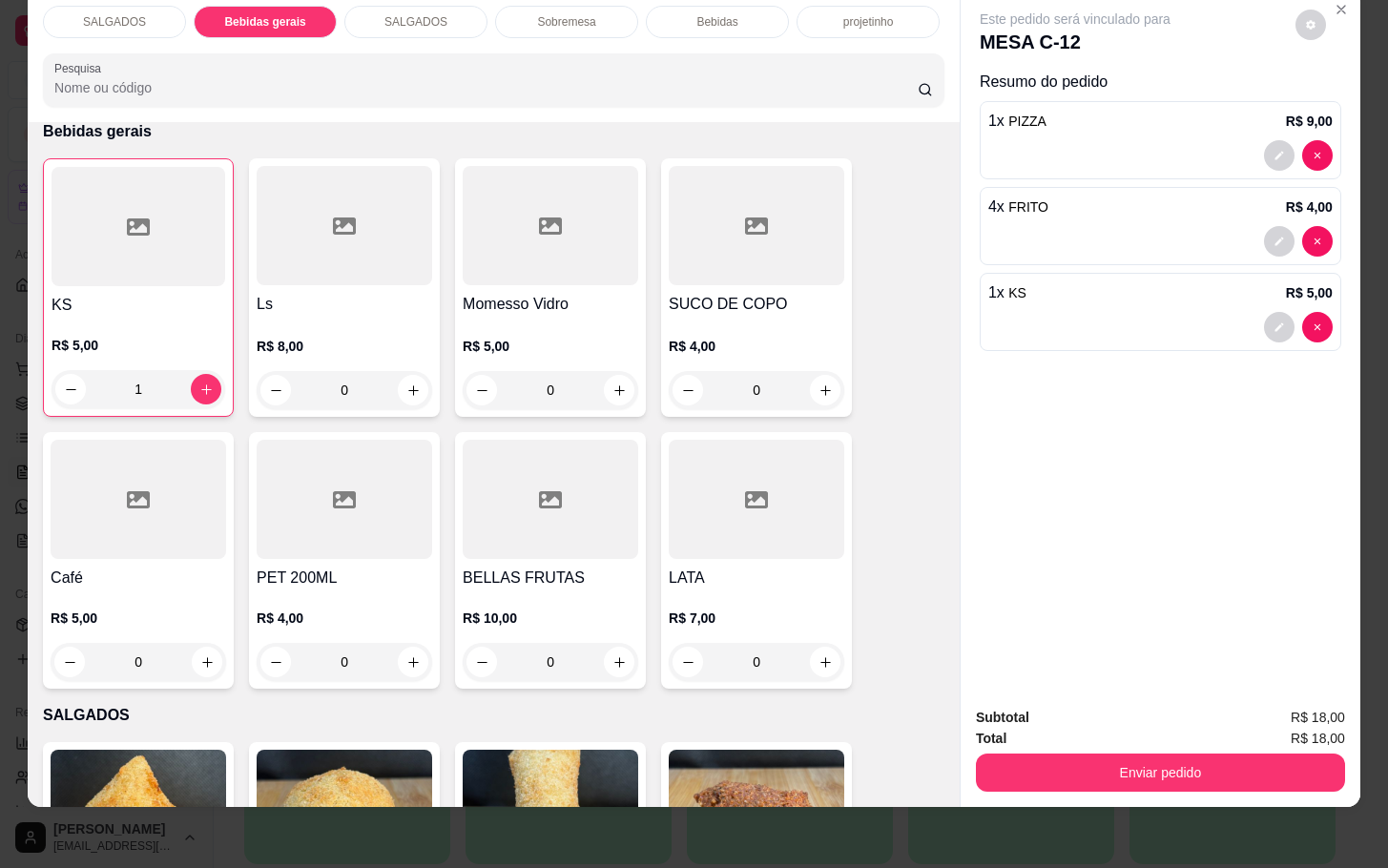
click at [1090, 727] on div "Total R$ 18,00" at bounding box center [1160, 737] width 369 height 21
click at [1066, 754] on button "Enviar pedido" at bounding box center [1160, 772] width 369 height 38
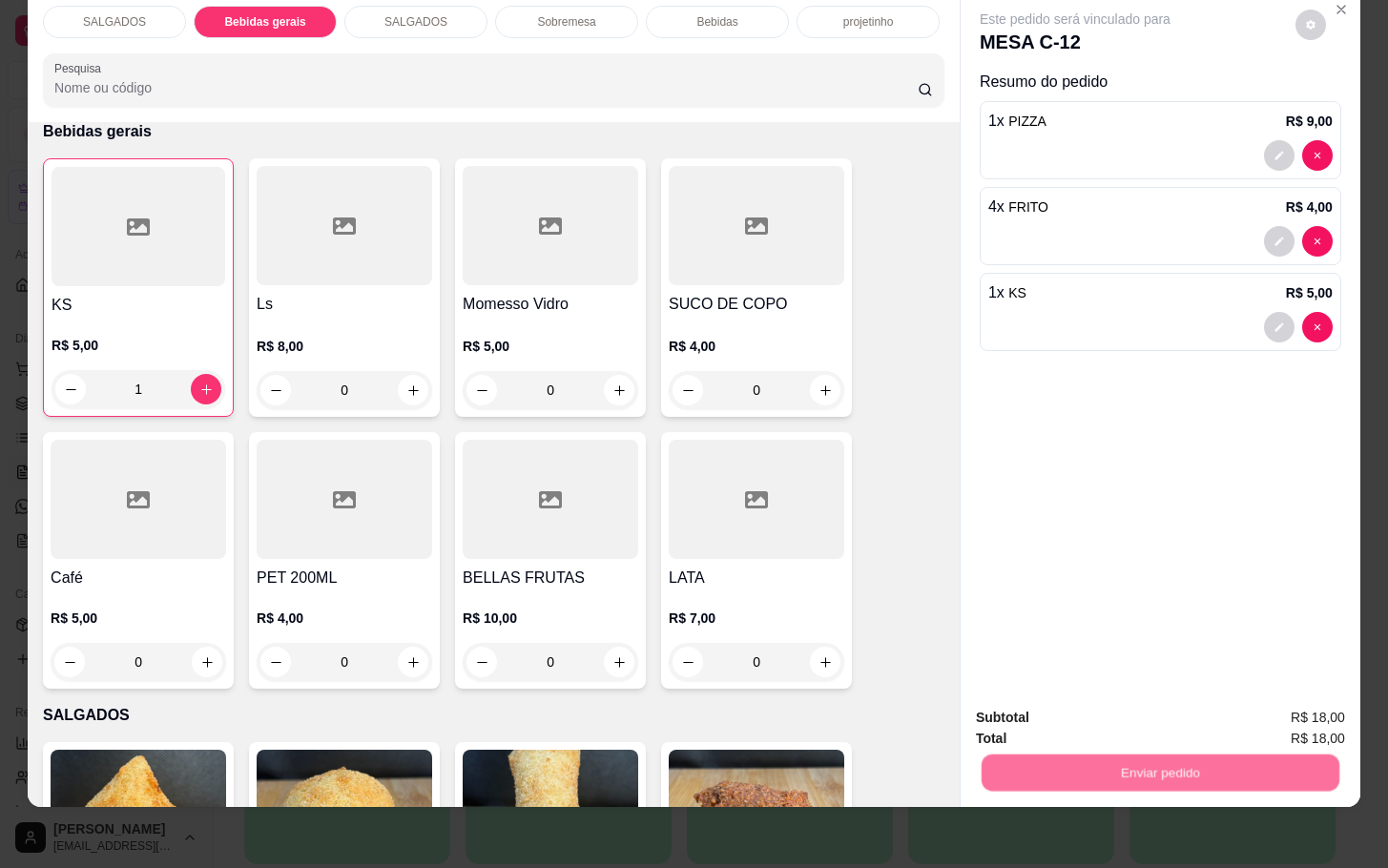
click at [1066, 705] on button "Não registrar e enviar pedido" at bounding box center [1094, 704] width 198 height 36
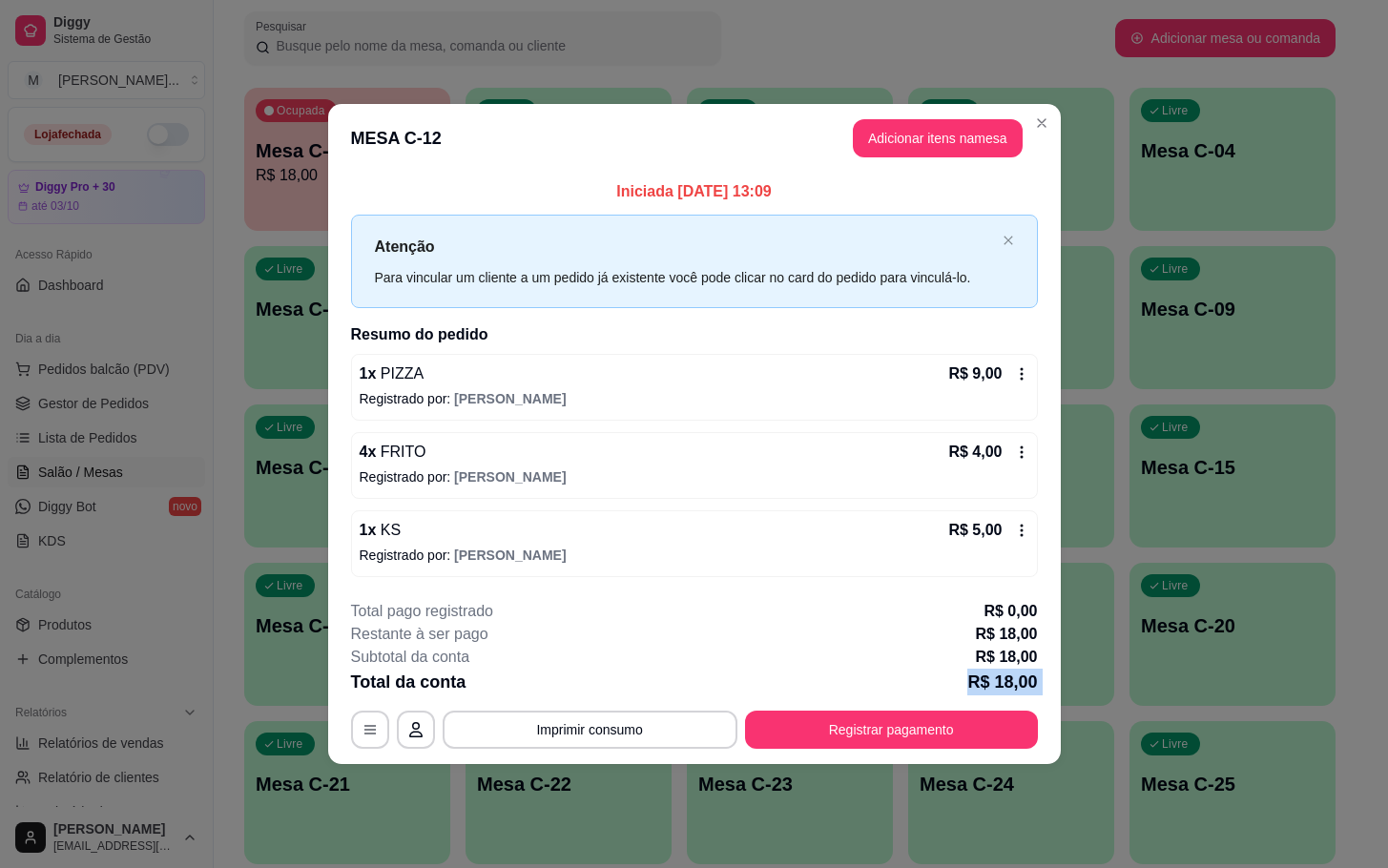
click at [948, 696] on div "**********" at bounding box center [694, 674] width 687 height 148
click at [947, 732] on button "Registrar pagamento" at bounding box center [891, 729] width 284 height 37
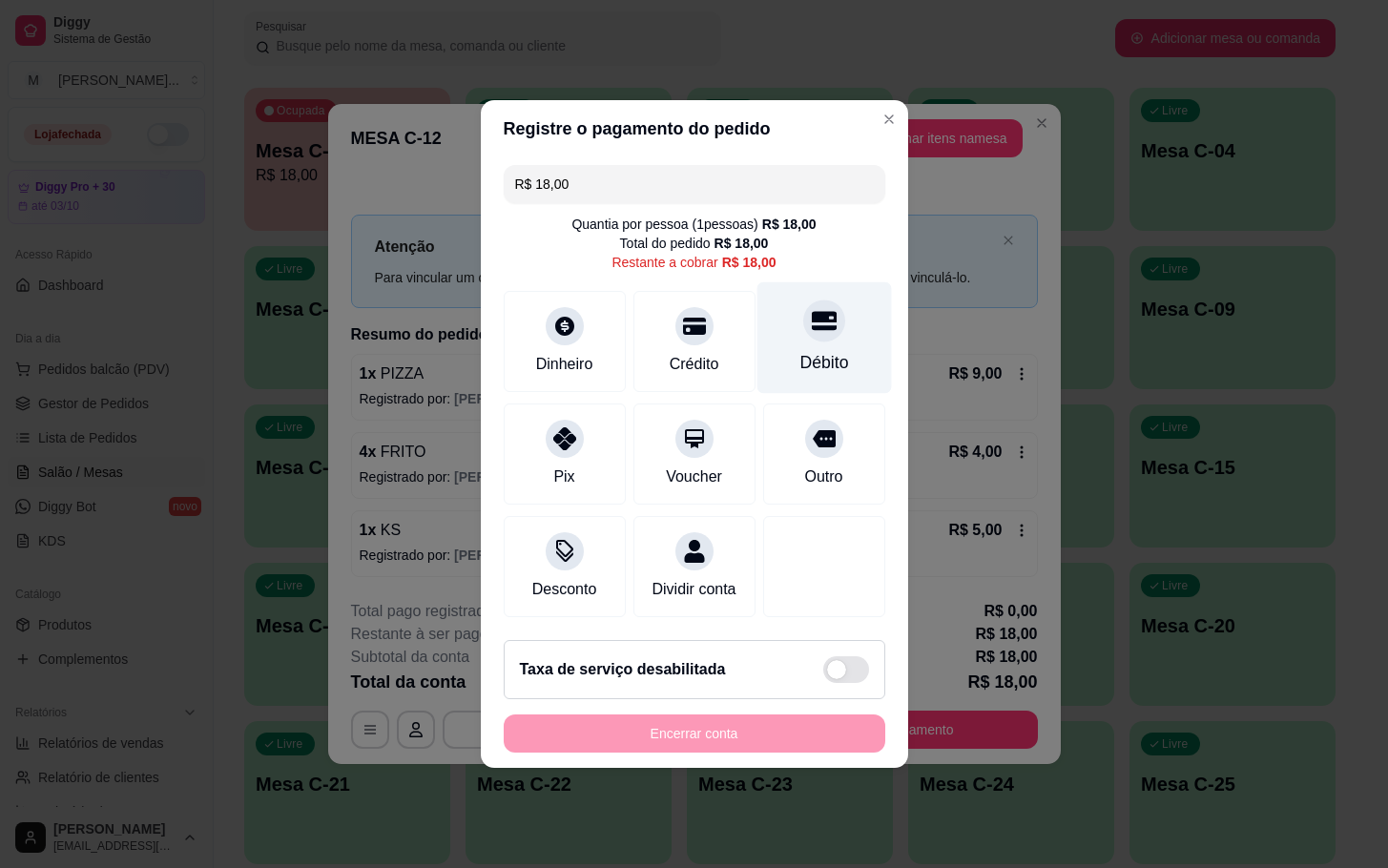
click at [825, 350] on div "Débito" at bounding box center [824, 361] width 49 height 24
type input "R$ 0,00"
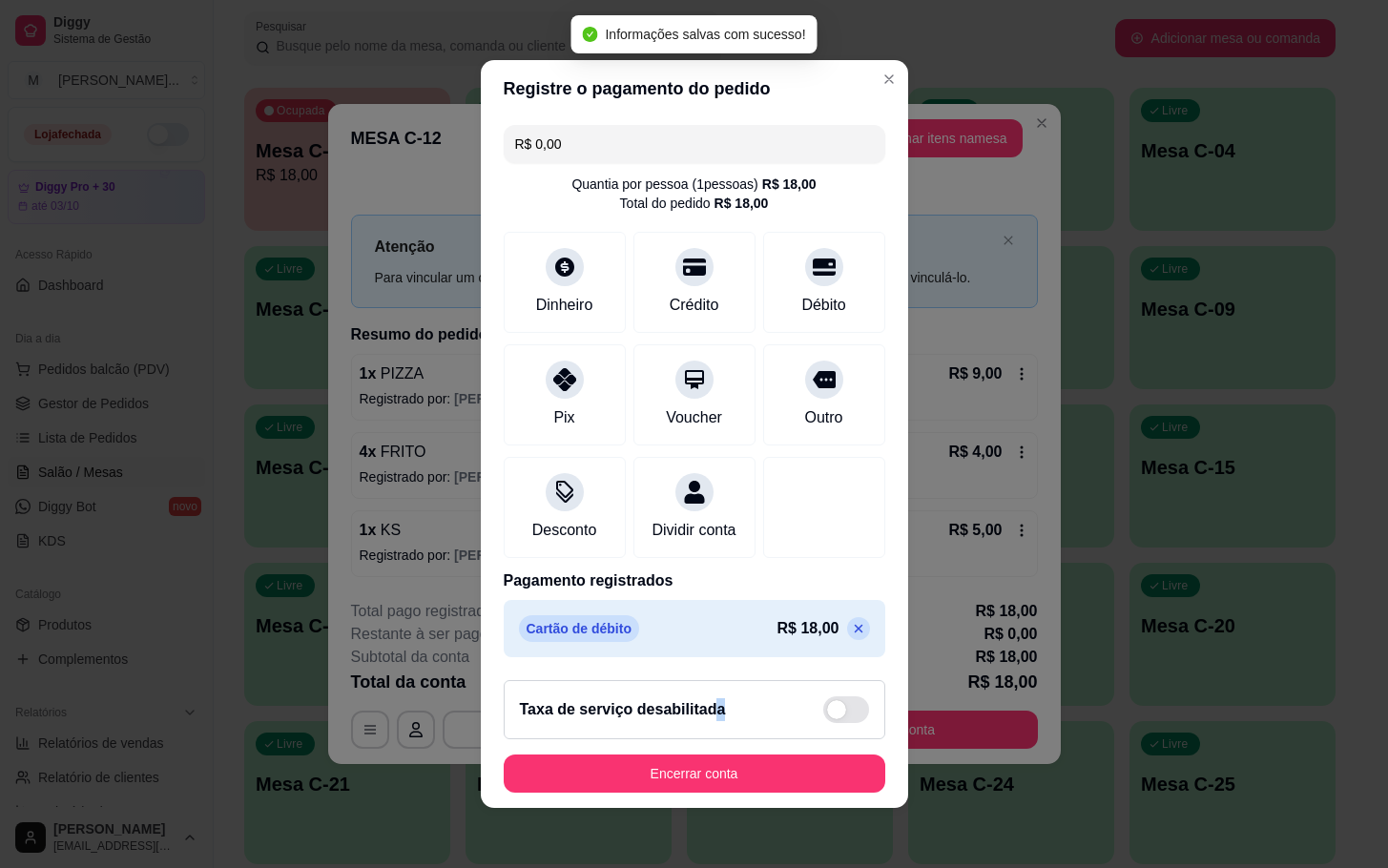
drag, startPoint x: 707, startPoint y: 751, endPoint x: 662, endPoint y: 765, distance: 47.1
click at [696, 754] on footer "Taxa de serviço desabilitada Encerrar conta" at bounding box center [694, 736] width 428 height 144
click at [681, 764] on footer "Taxa de serviço desabilitada Encerrar conta" at bounding box center [694, 736] width 428 height 144
click at [651, 765] on footer "Taxa de serviço desabilitada Encerrar conta" at bounding box center [694, 736] width 428 height 144
click at [644, 793] on button "Encerrar conta" at bounding box center [694, 773] width 382 height 38
